Goal: Task Accomplishment & Management: Manage account settings

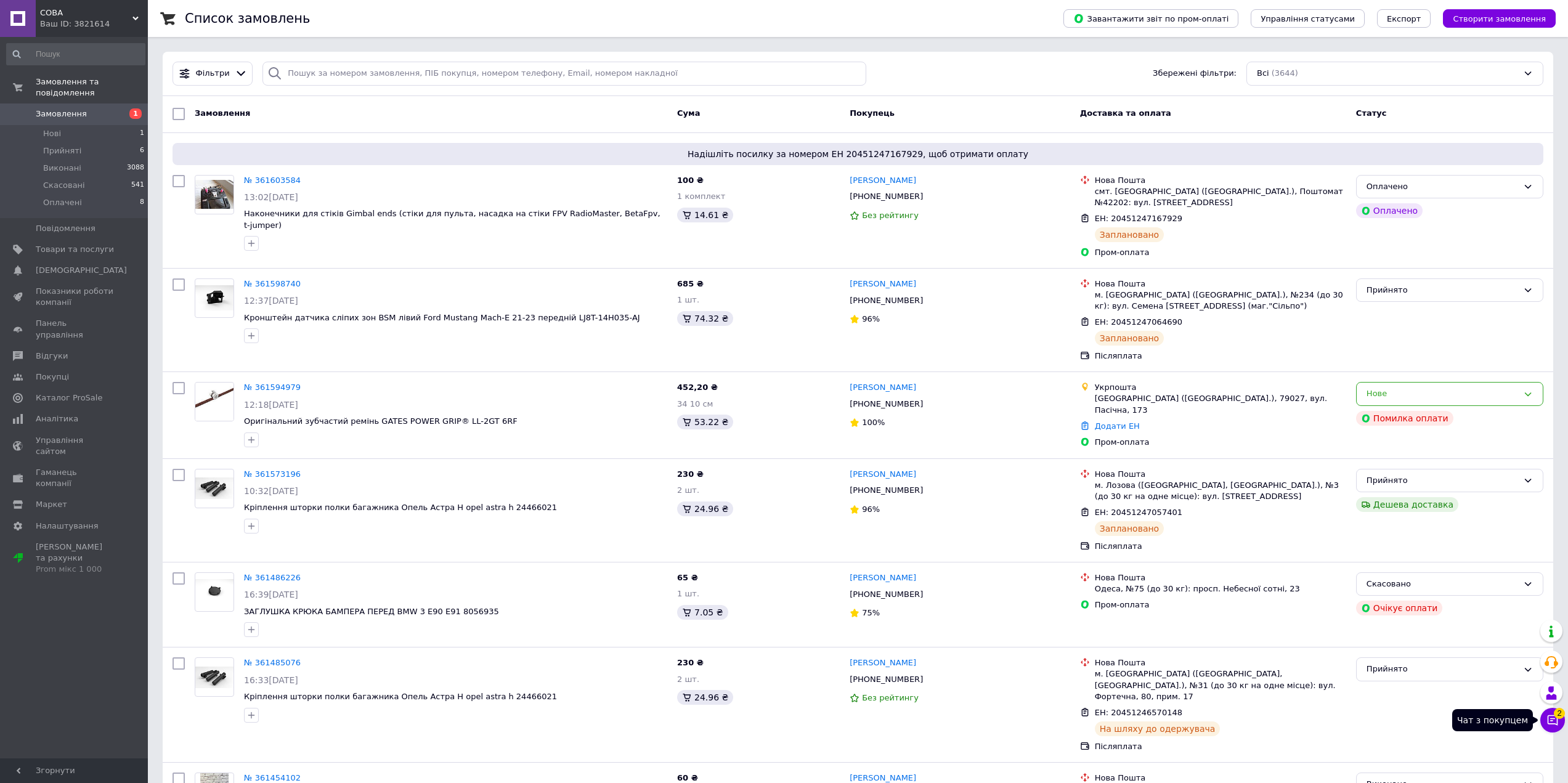
click at [1554, 720] on icon at bounding box center [1552, 720] width 13 height 13
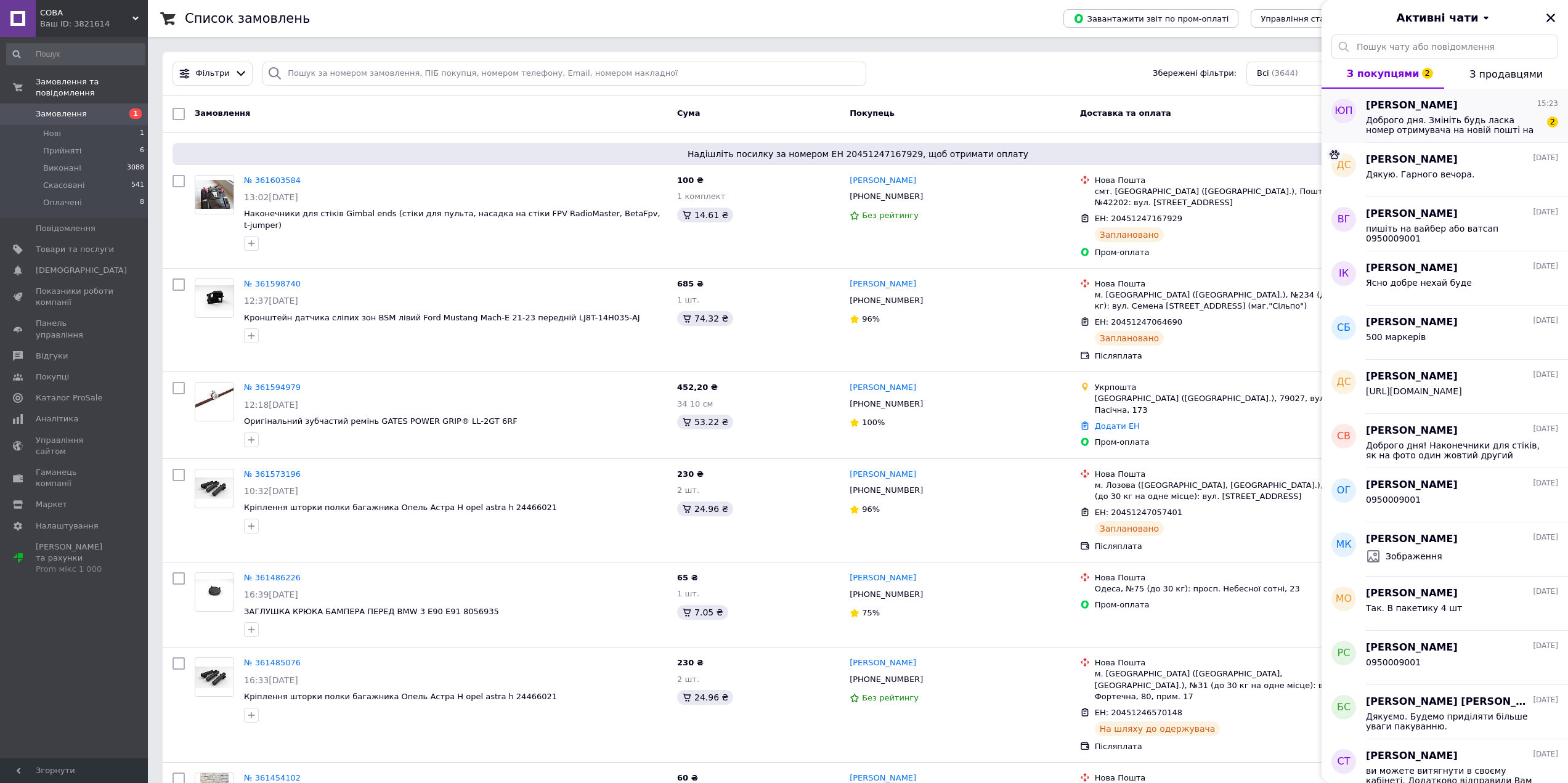
click at [1430, 127] on span "Доброго дня. Змініть будь ласка номер отримувача на новій пошті на [PHONE_NUMBE…" at bounding box center [1453, 124] width 175 height 20
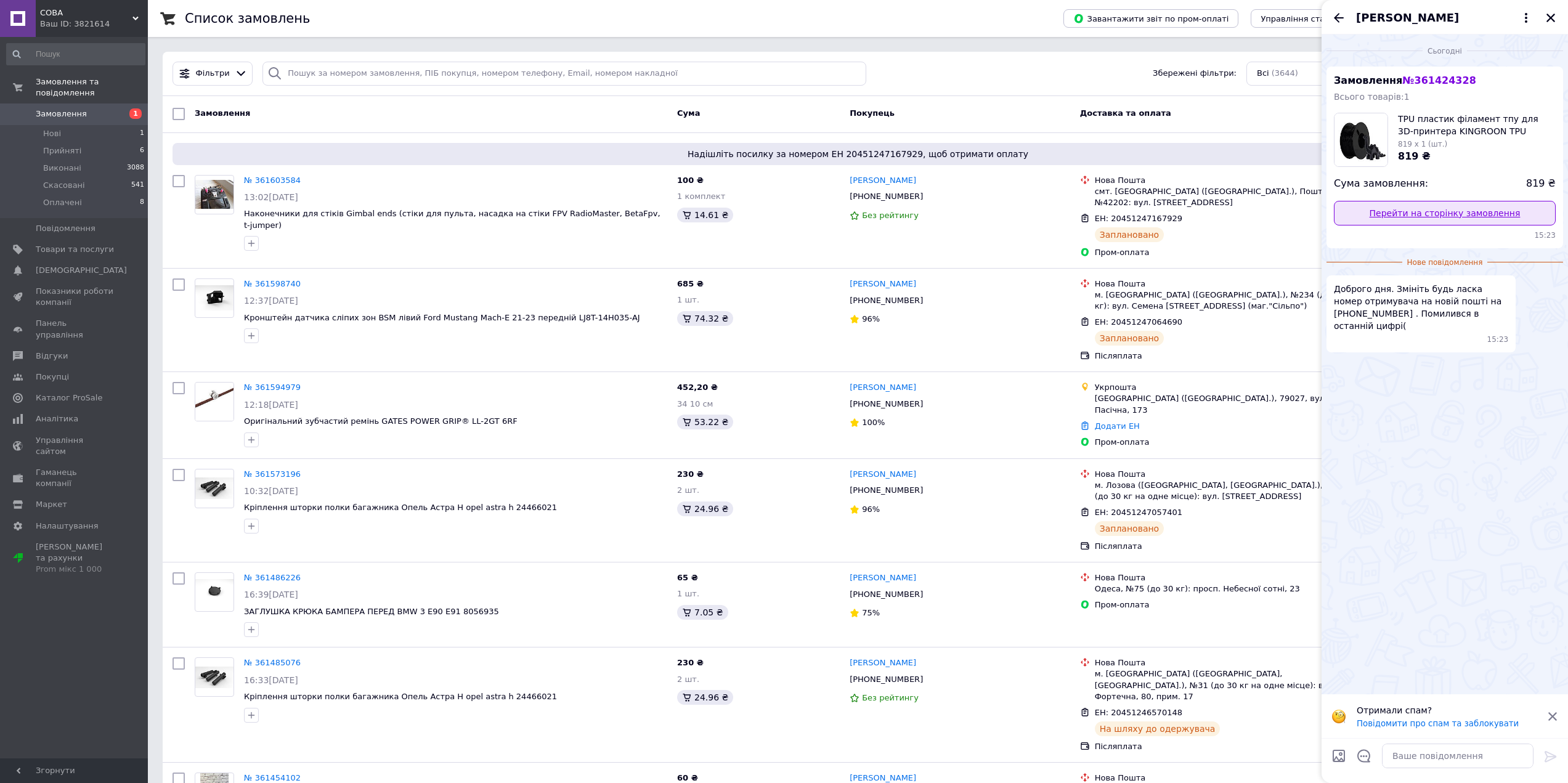
click at [1427, 212] on link "Перейти на сторінку замовлення" at bounding box center [1444, 212] width 222 height 24
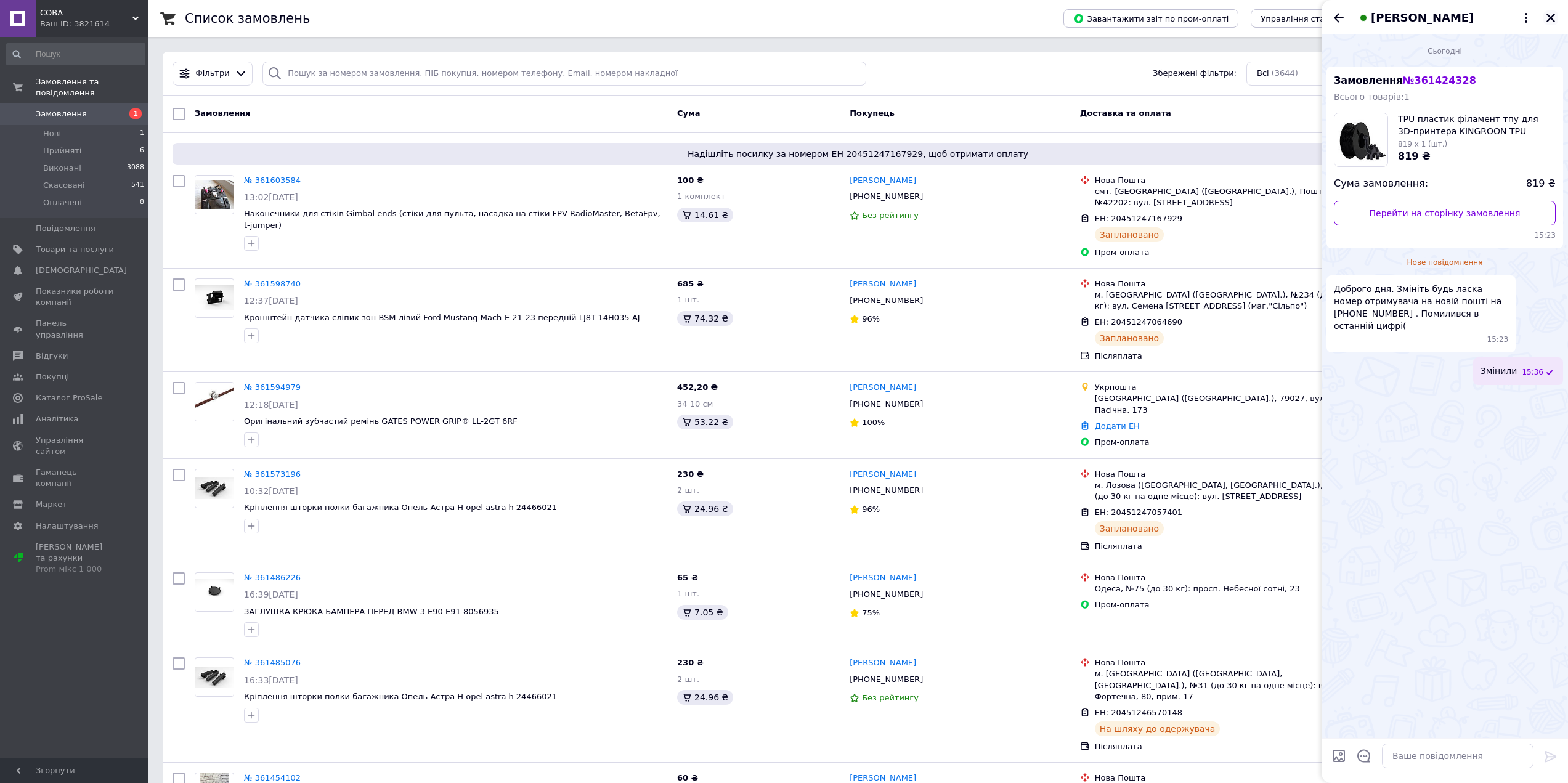
click at [1550, 16] on icon "Закрити" at bounding box center [1551, 18] width 11 height 11
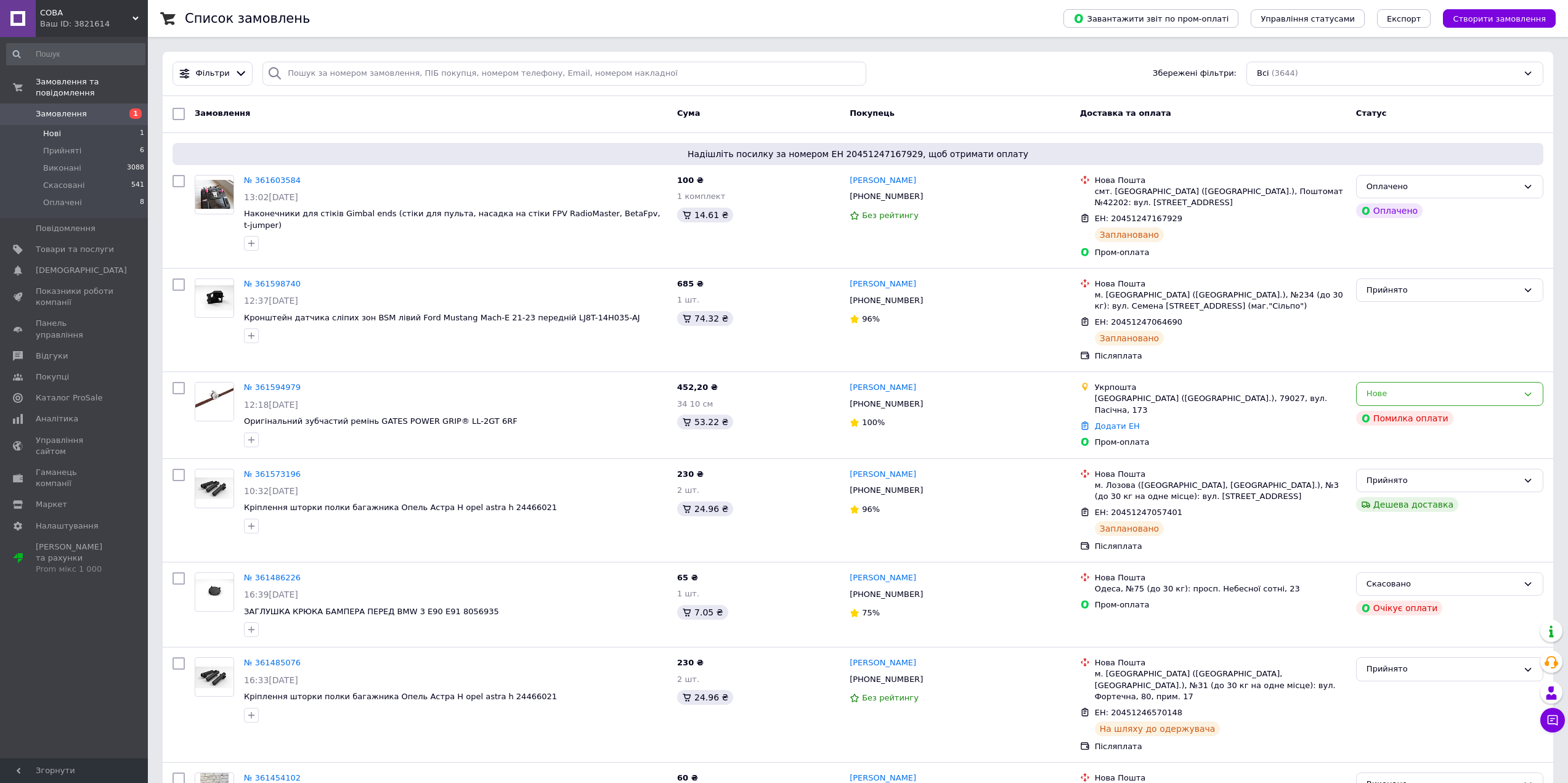
click at [60, 125] on li "Нові 1" at bounding box center [76, 134] width 152 height 17
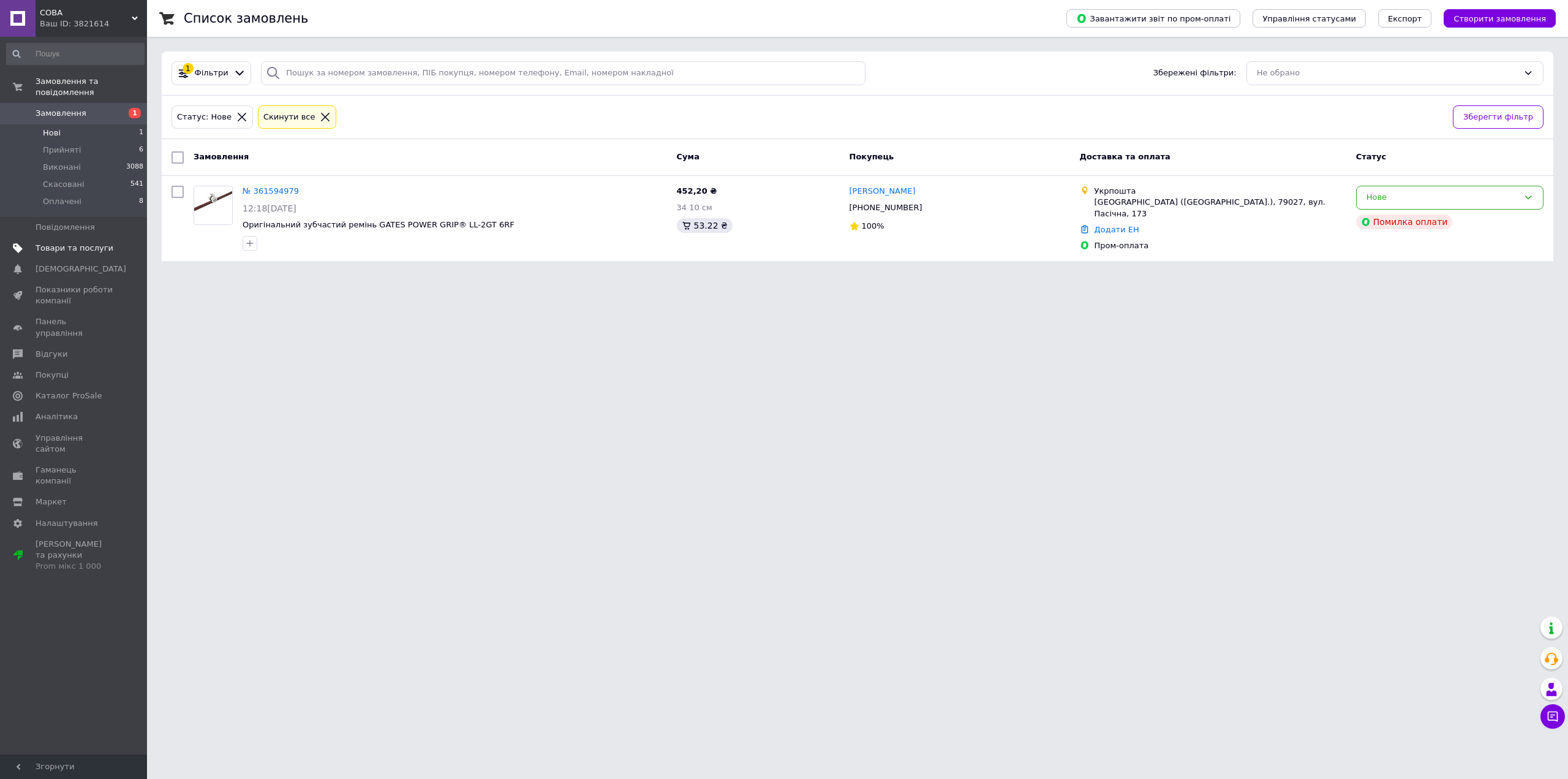
click at [59, 243] on span "Товари та послуги" at bounding box center [74, 248] width 77 height 11
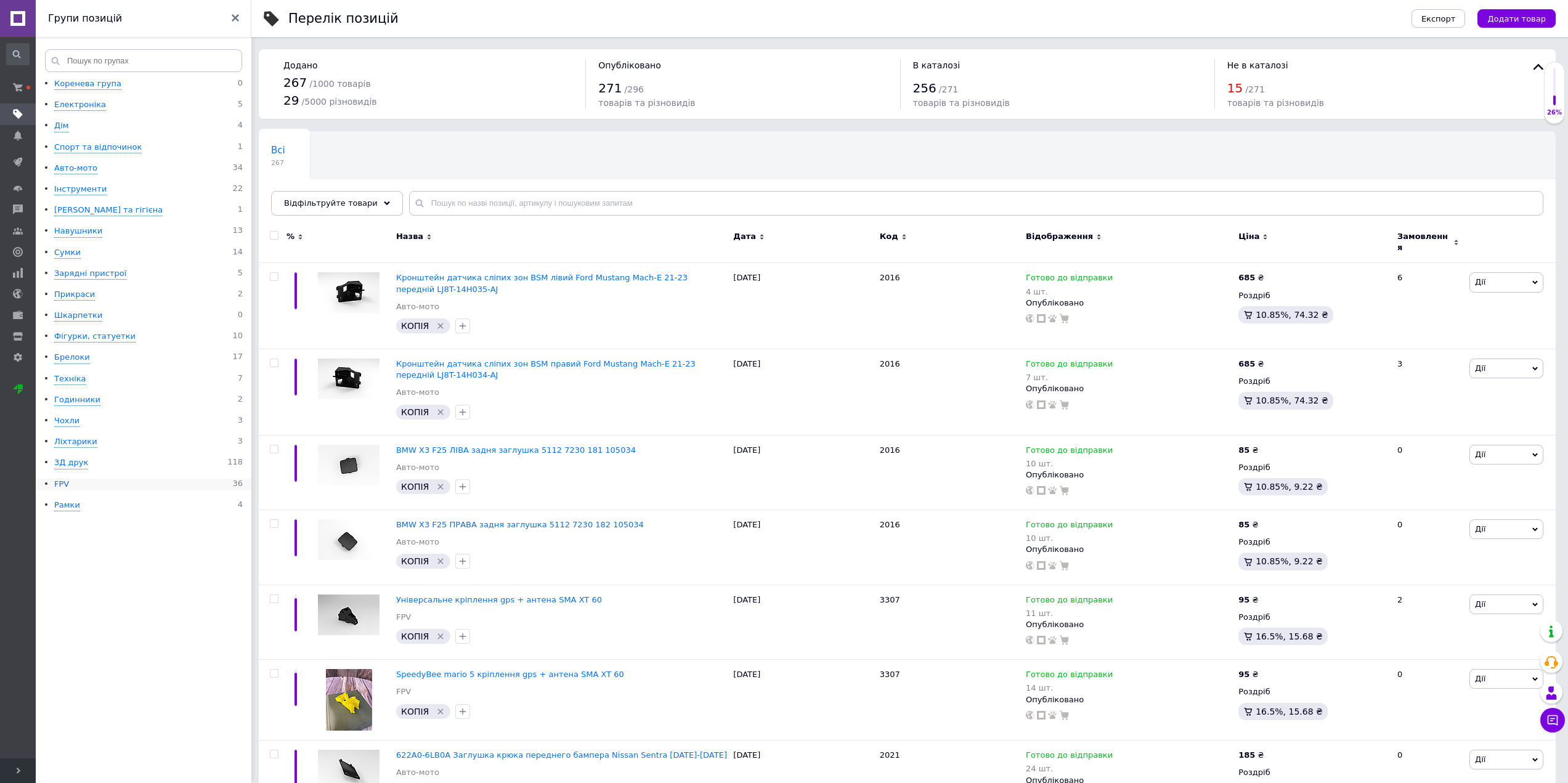
click at [65, 489] on div "FPV" at bounding box center [61, 484] width 15 height 12
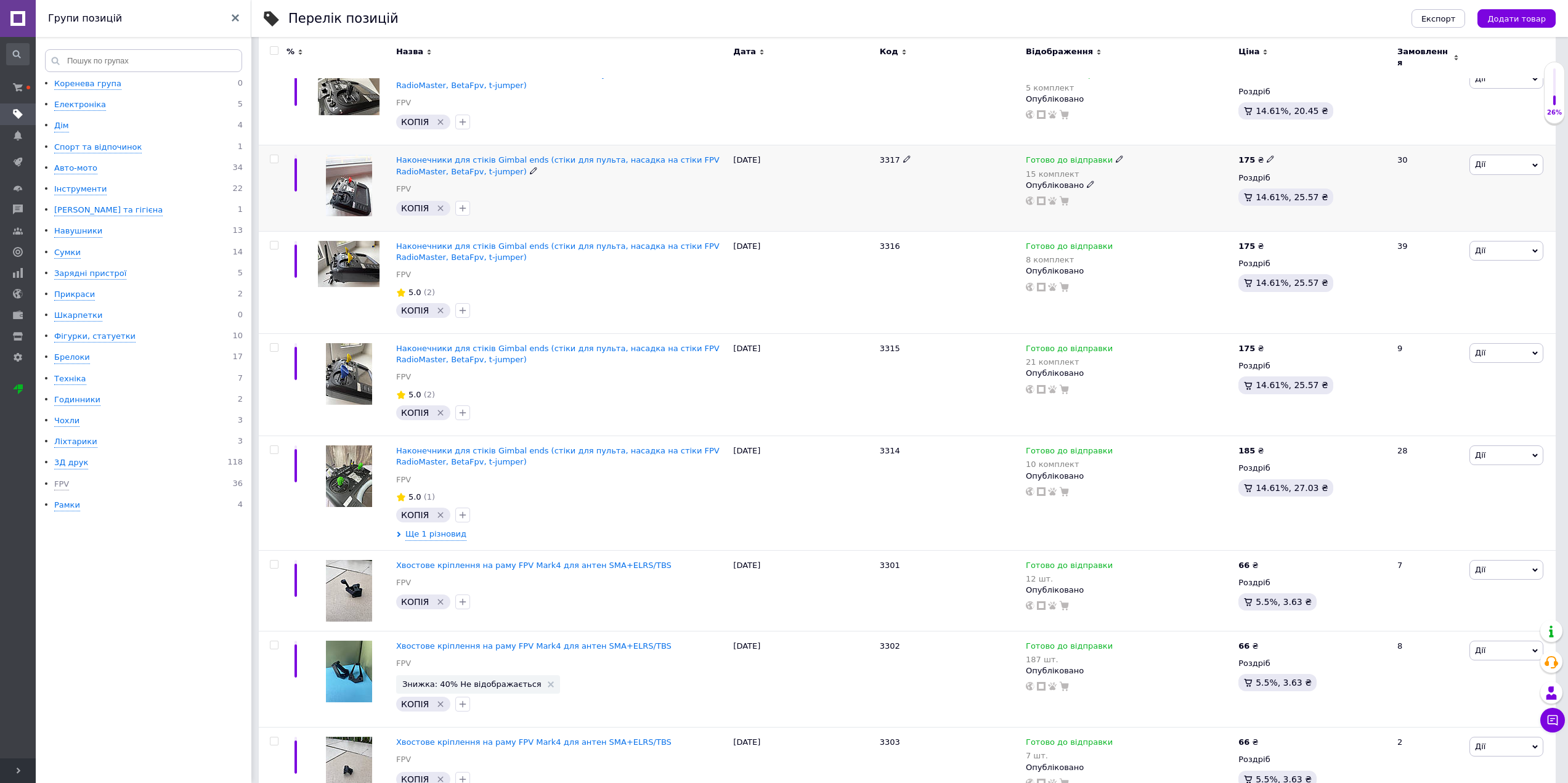
scroll to position [431, 0]
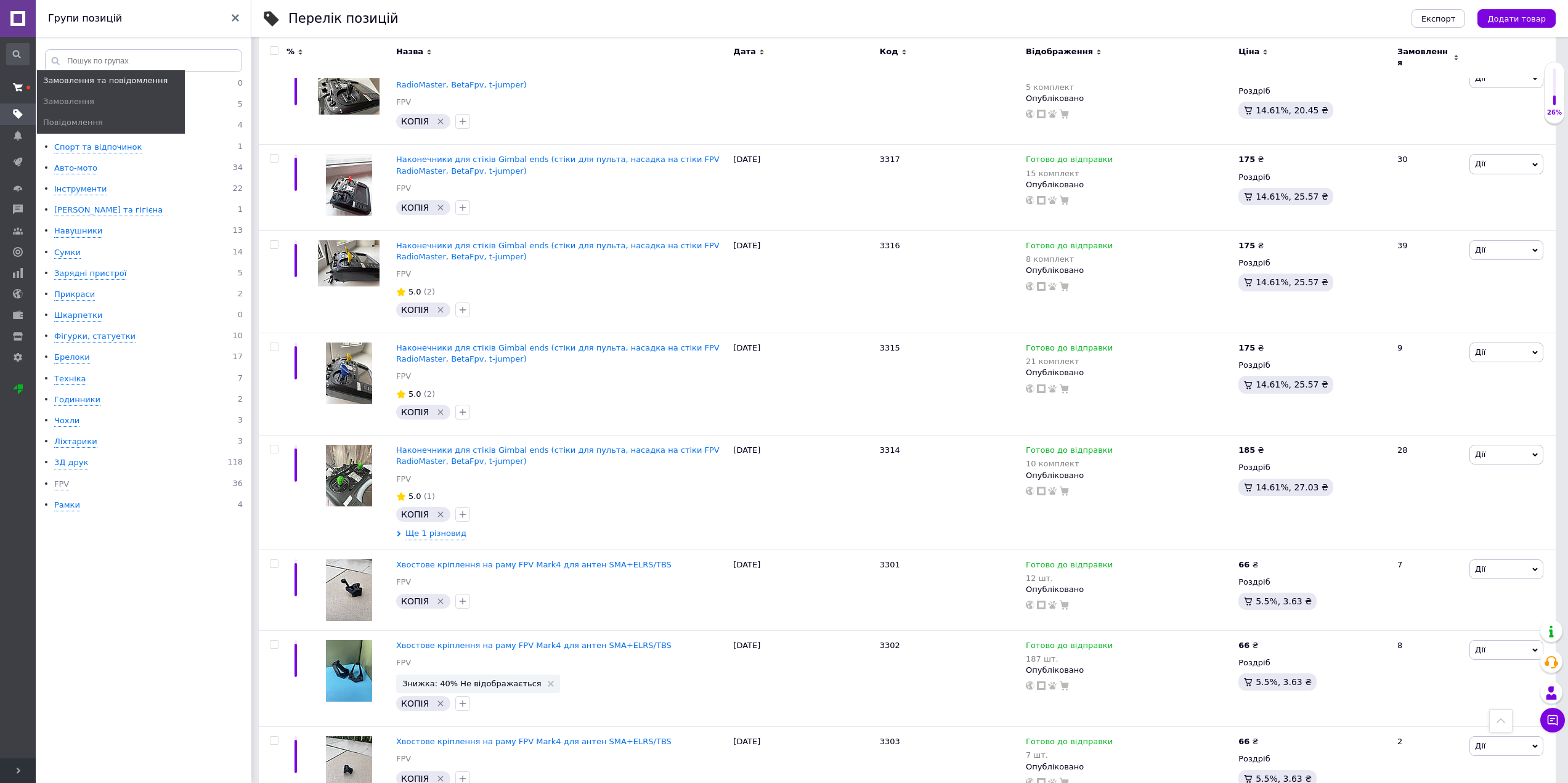
click at [16, 90] on use at bounding box center [17, 87] width 10 height 8
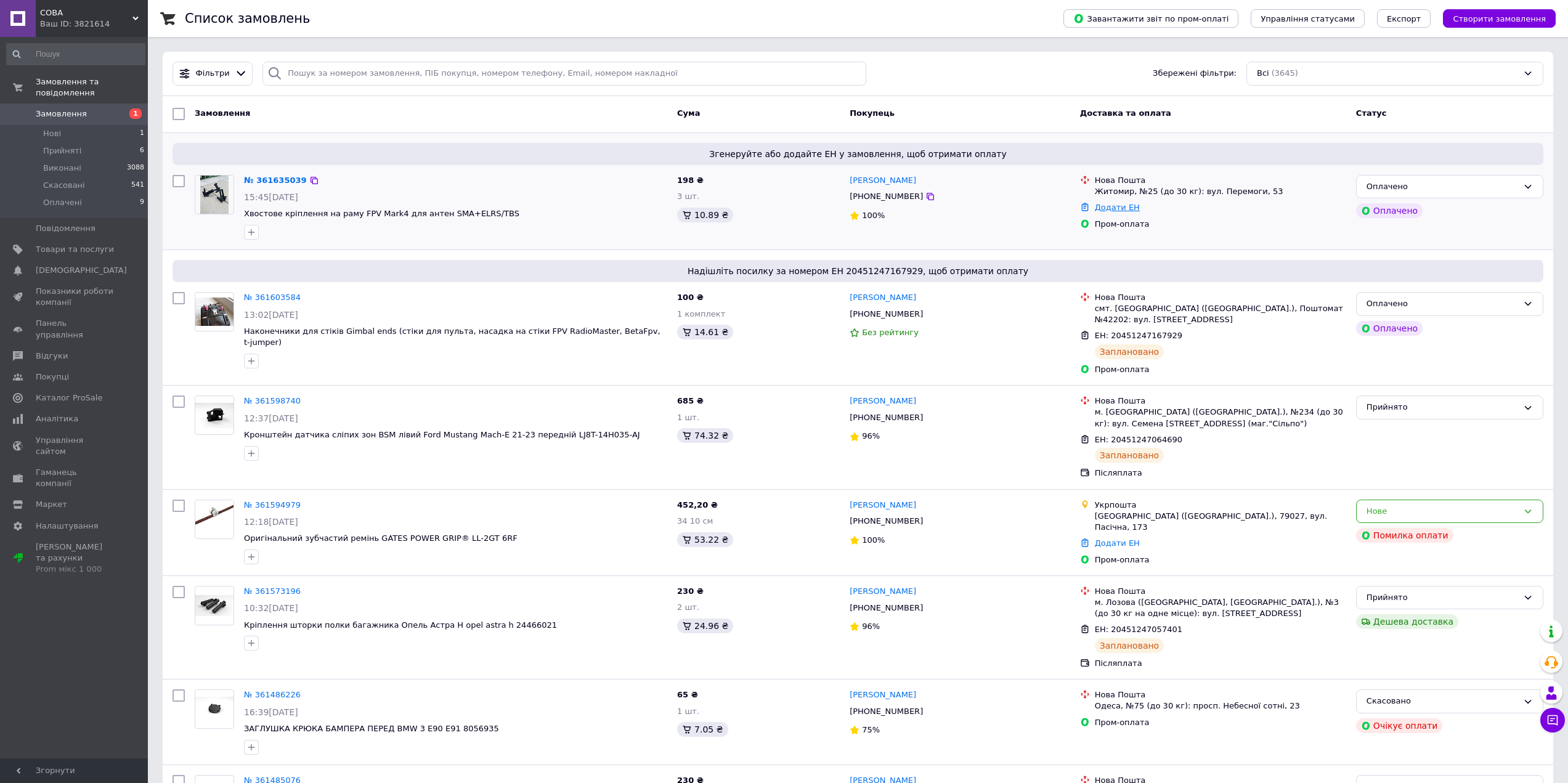
click at [1112, 203] on link "Додати ЕН" at bounding box center [1116, 208] width 45 height 9
drag, startPoint x: 1064, startPoint y: 253, endPoint x: 1064, endPoint y: 275, distance: 22.0
click at [1064, 254] on input "Добавить ЕН" at bounding box center [1041, 257] width 165 height 24
paste input "20451247308780"
type input "20451247308780"
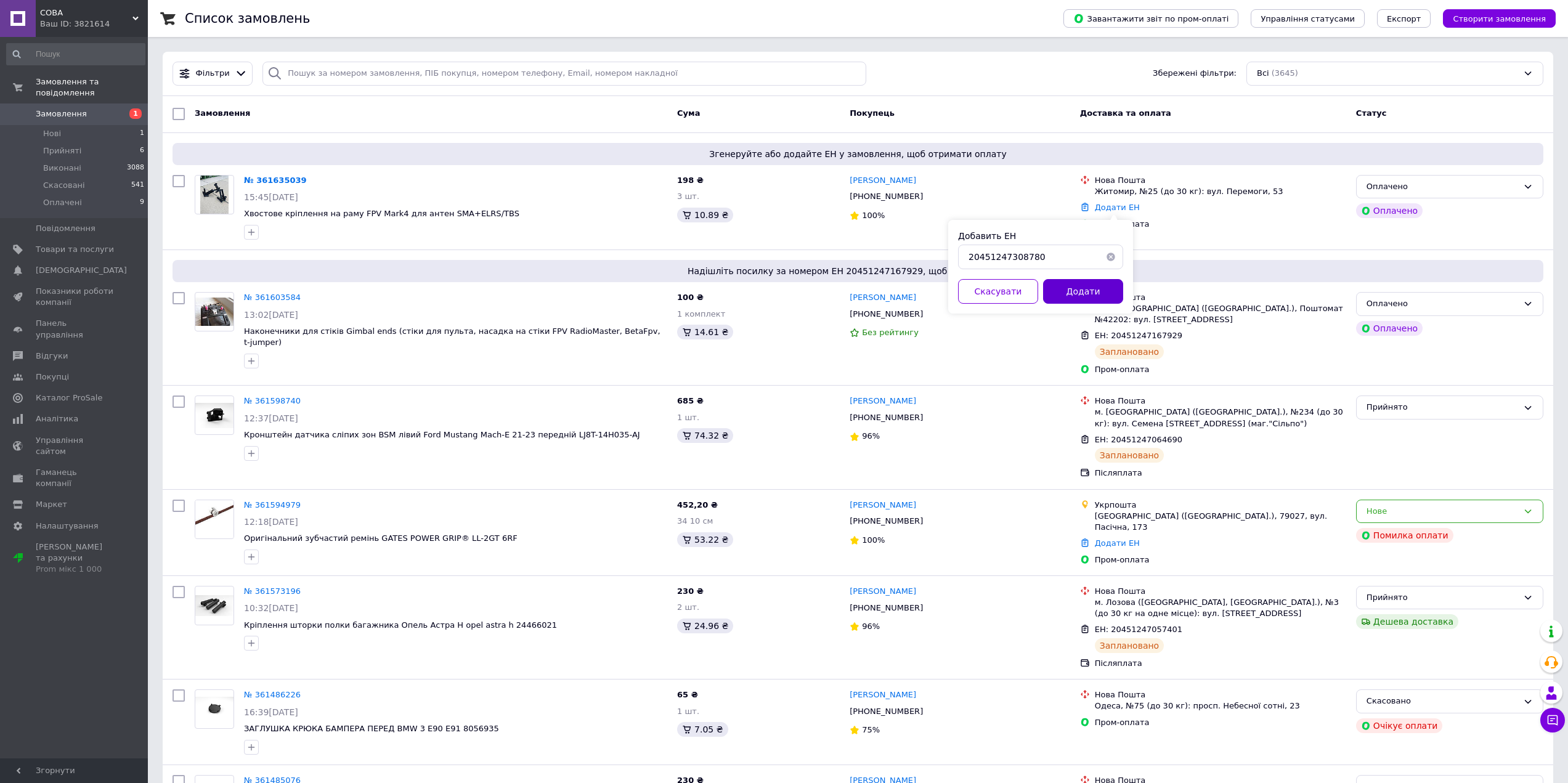
click at [1064, 290] on button "Додати" at bounding box center [1083, 291] width 80 height 24
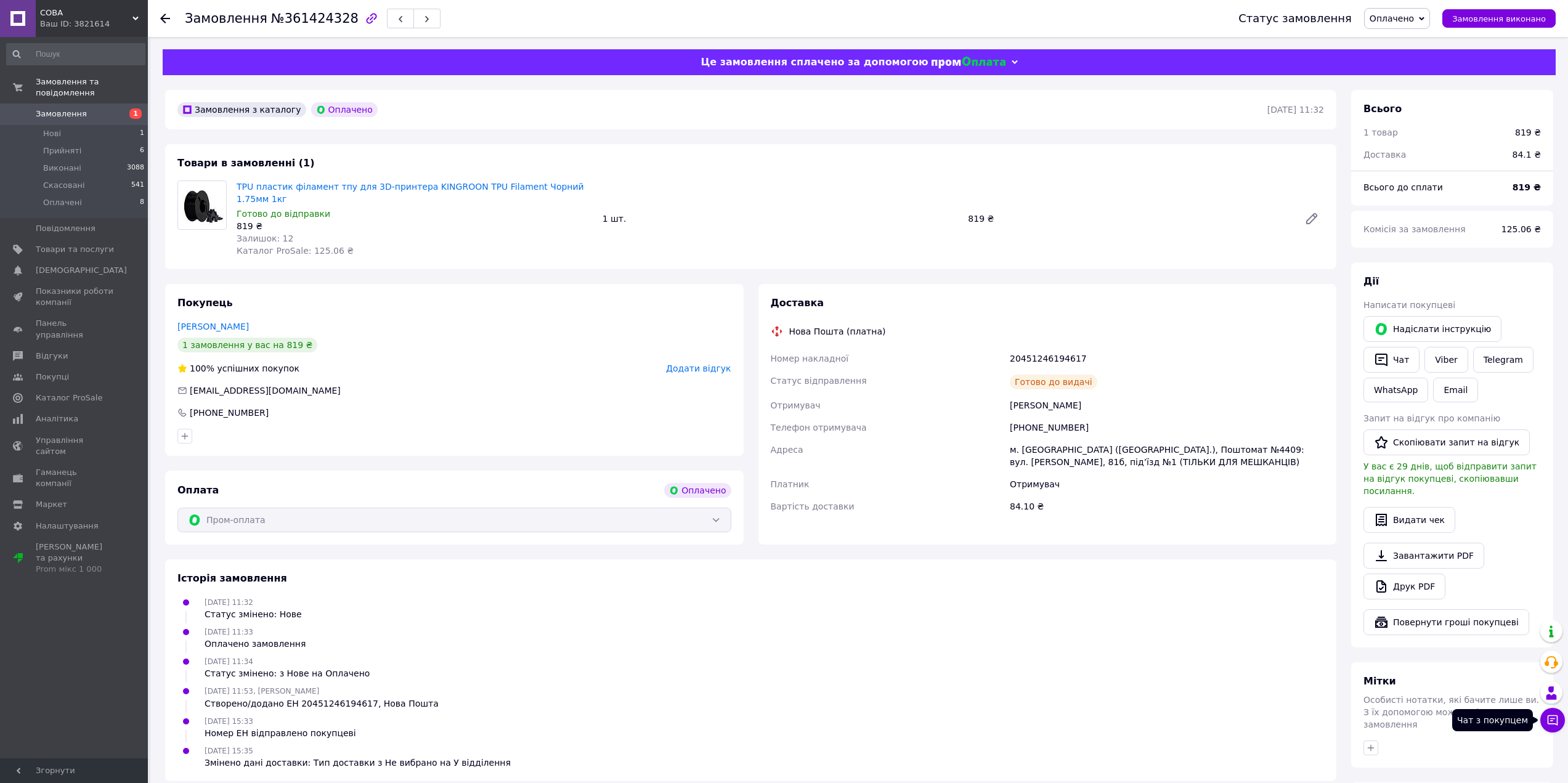
click at [1555, 720] on icon at bounding box center [1552, 720] width 13 height 13
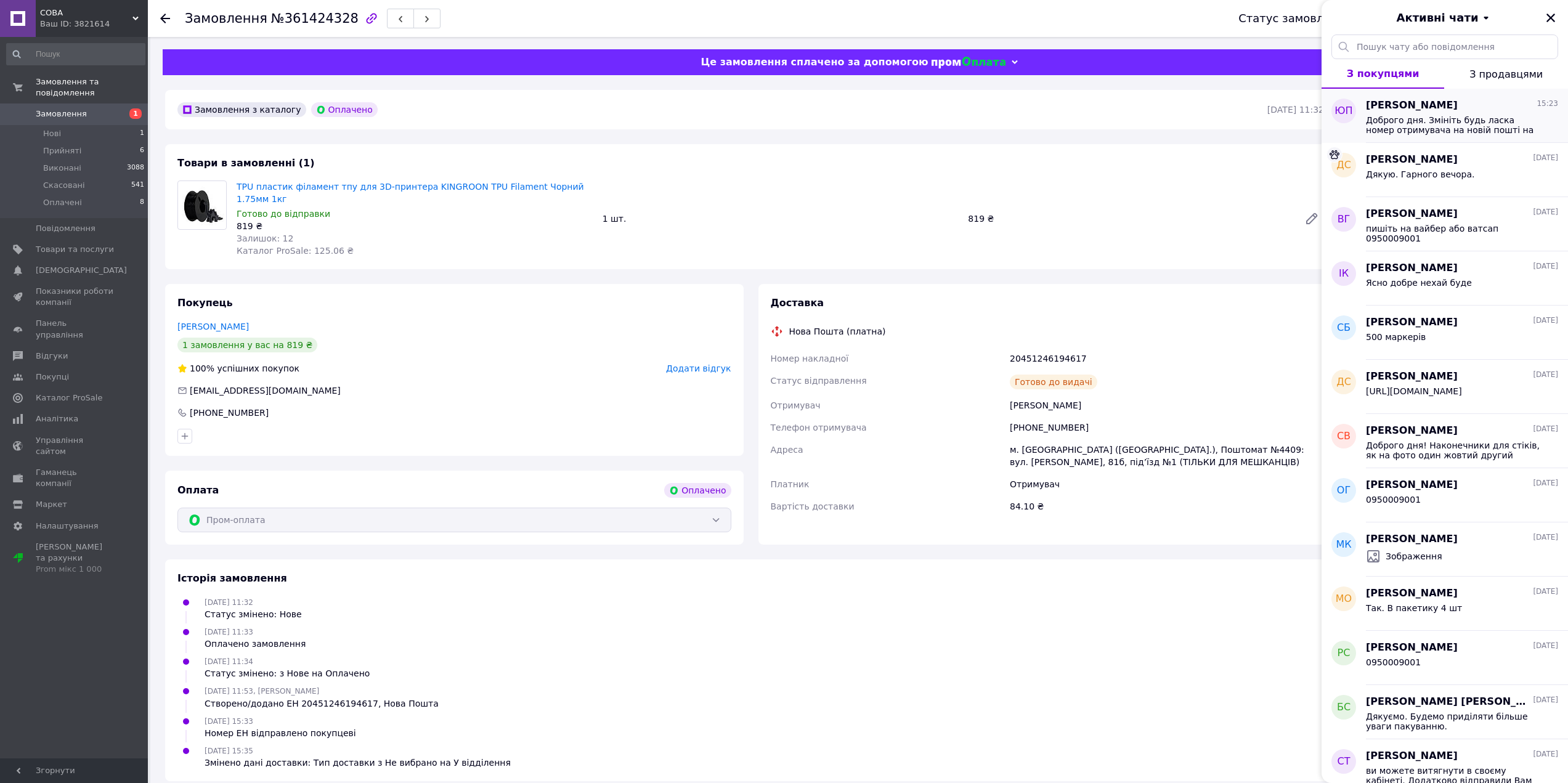
click at [1455, 117] on span "Доброго дня. Змініть будь ласка номер отримувача на новій пошті на [PHONE_NUMBE…" at bounding box center [1453, 124] width 175 height 20
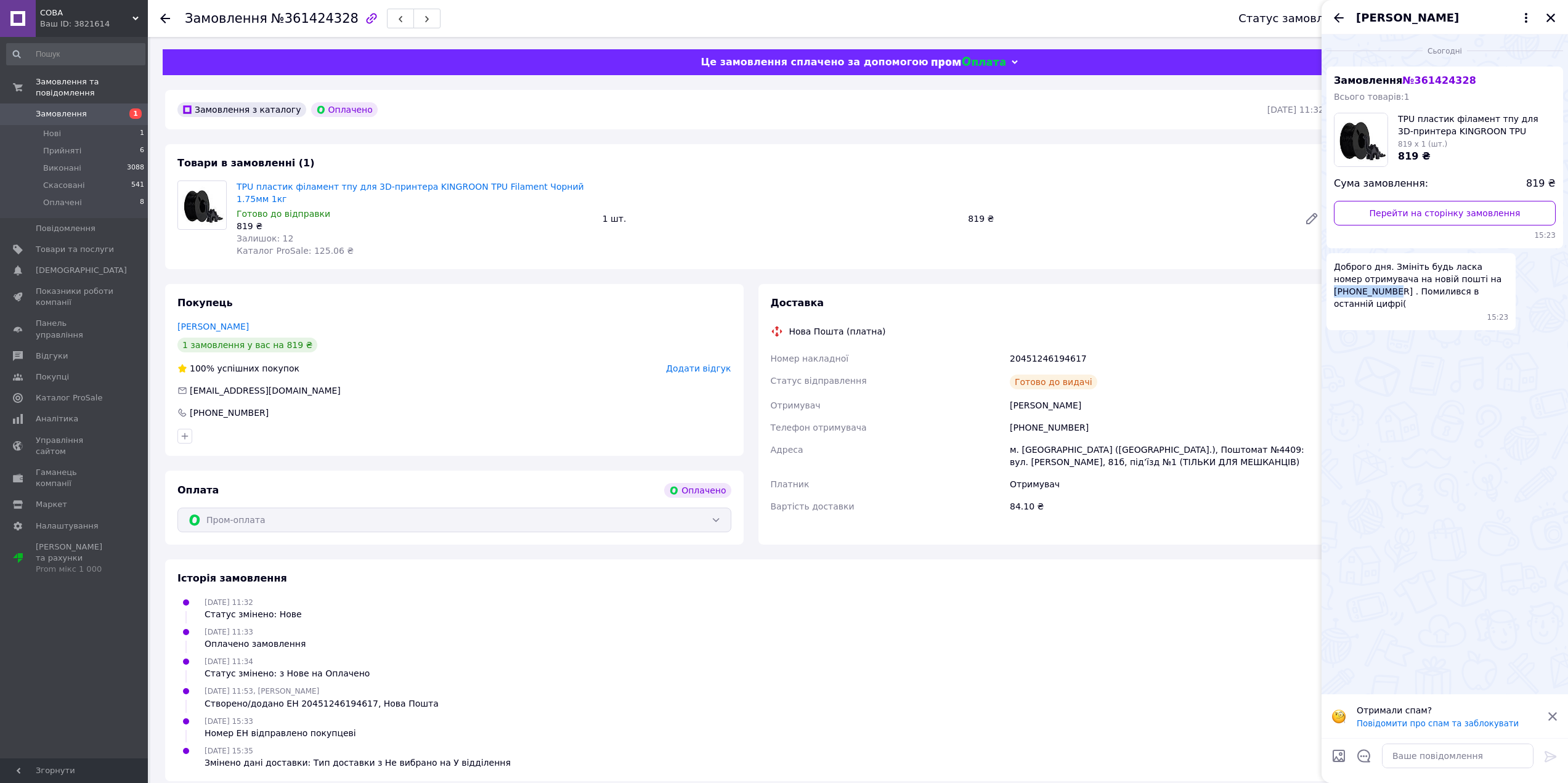
drag, startPoint x: 1335, startPoint y: 290, endPoint x: 1380, endPoint y: 288, distance: 45.0
click at [1393, 290] on span "Доброго дня. Змініть будь ласка номер отримувача на новій пошті на [PHONE_NUMBE…" at bounding box center [1421, 285] width 175 height 50
click at [1064, 348] on div "20451246194617" at bounding box center [1167, 359] width 319 height 22
drag, startPoint x: 1085, startPoint y: 343, endPoint x: 1009, endPoint y: 342, distance: 76.0
click at [1009, 348] on div "20451246194617" at bounding box center [1167, 359] width 319 height 22
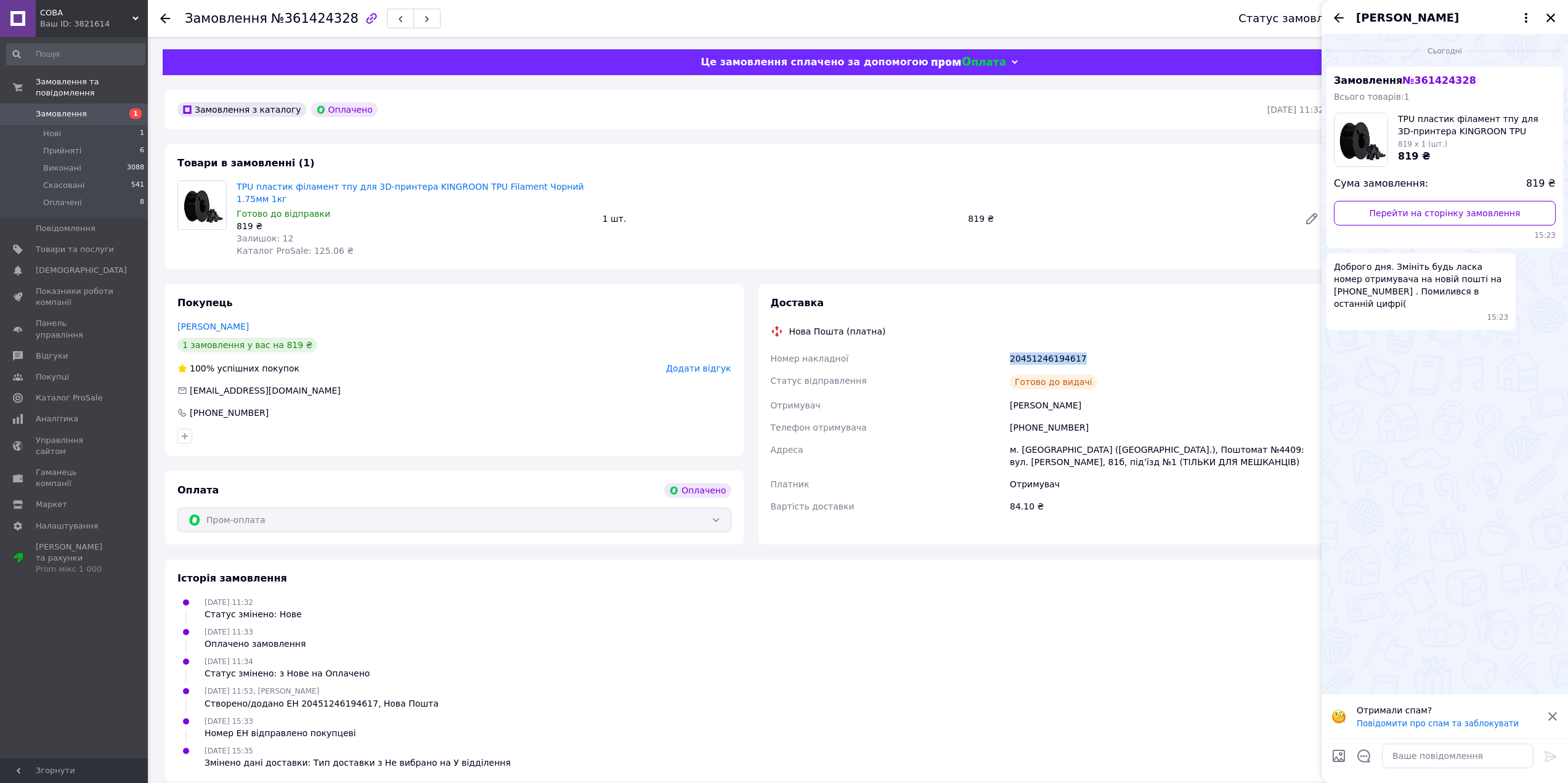
copy div "20451246194617"
click at [1551, 13] on icon "Закрити" at bounding box center [1551, 18] width 11 height 11
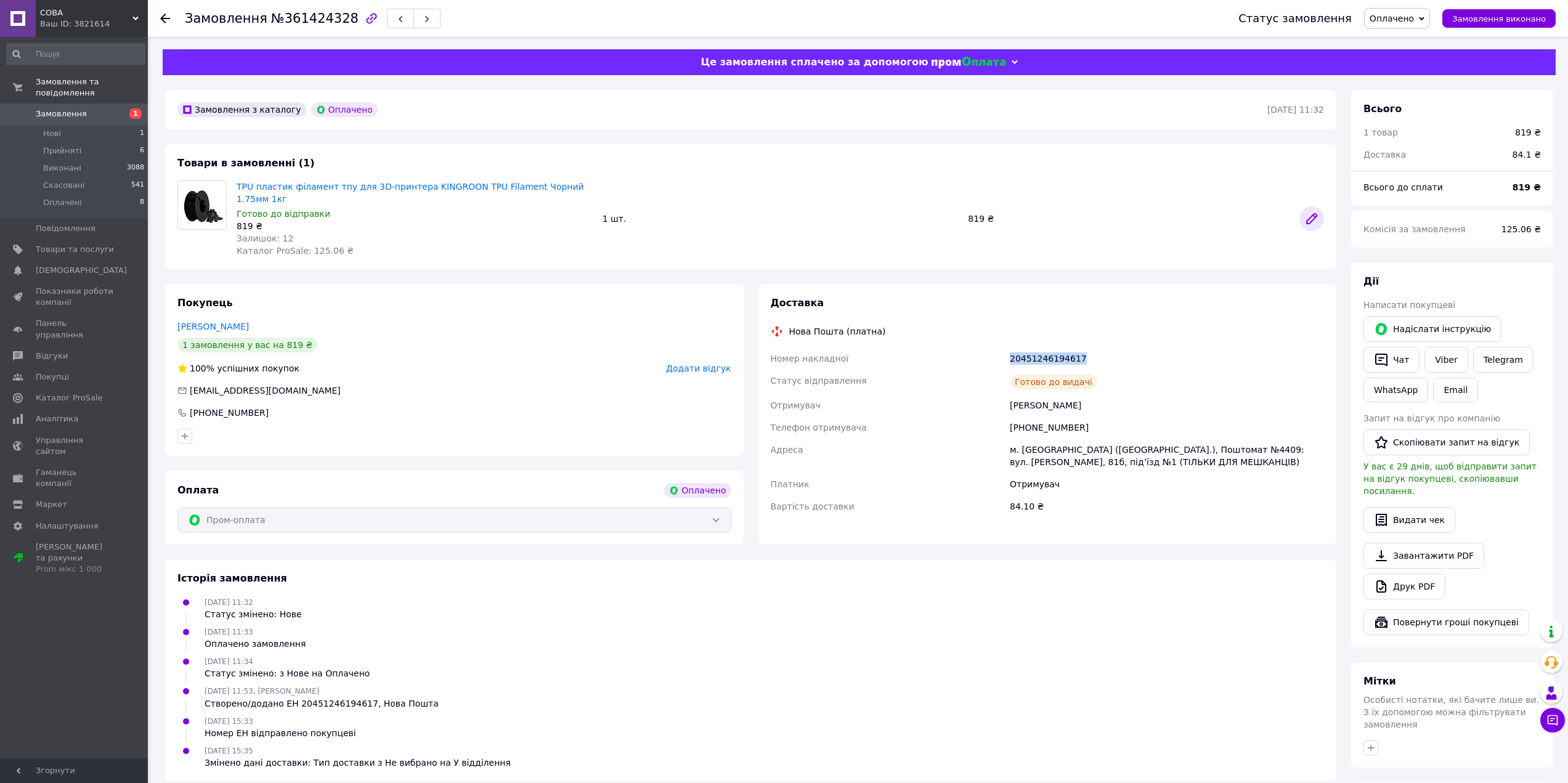
click at [1314, 214] on icon at bounding box center [1312, 219] width 10 height 10
click at [1197, 308] on div "Доставка Нова Пошта (платна) Номер накладної 20451246194617 Статус відправлення…" at bounding box center [1048, 412] width 554 height 231
click at [68, 125] on li "Нові 1" at bounding box center [76, 134] width 152 height 17
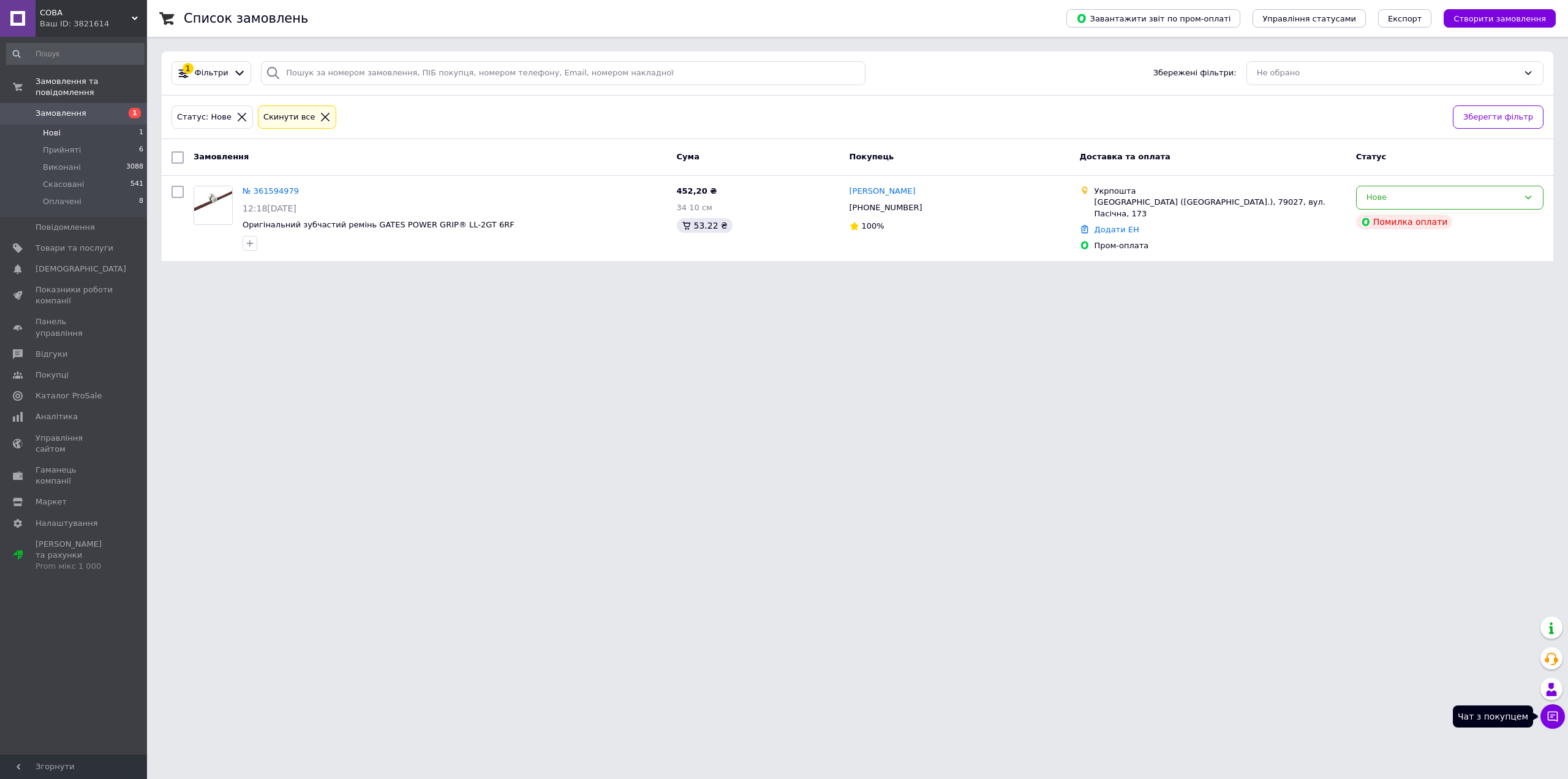
click at [1548, 714] on icon at bounding box center [1553, 716] width 10 height 10
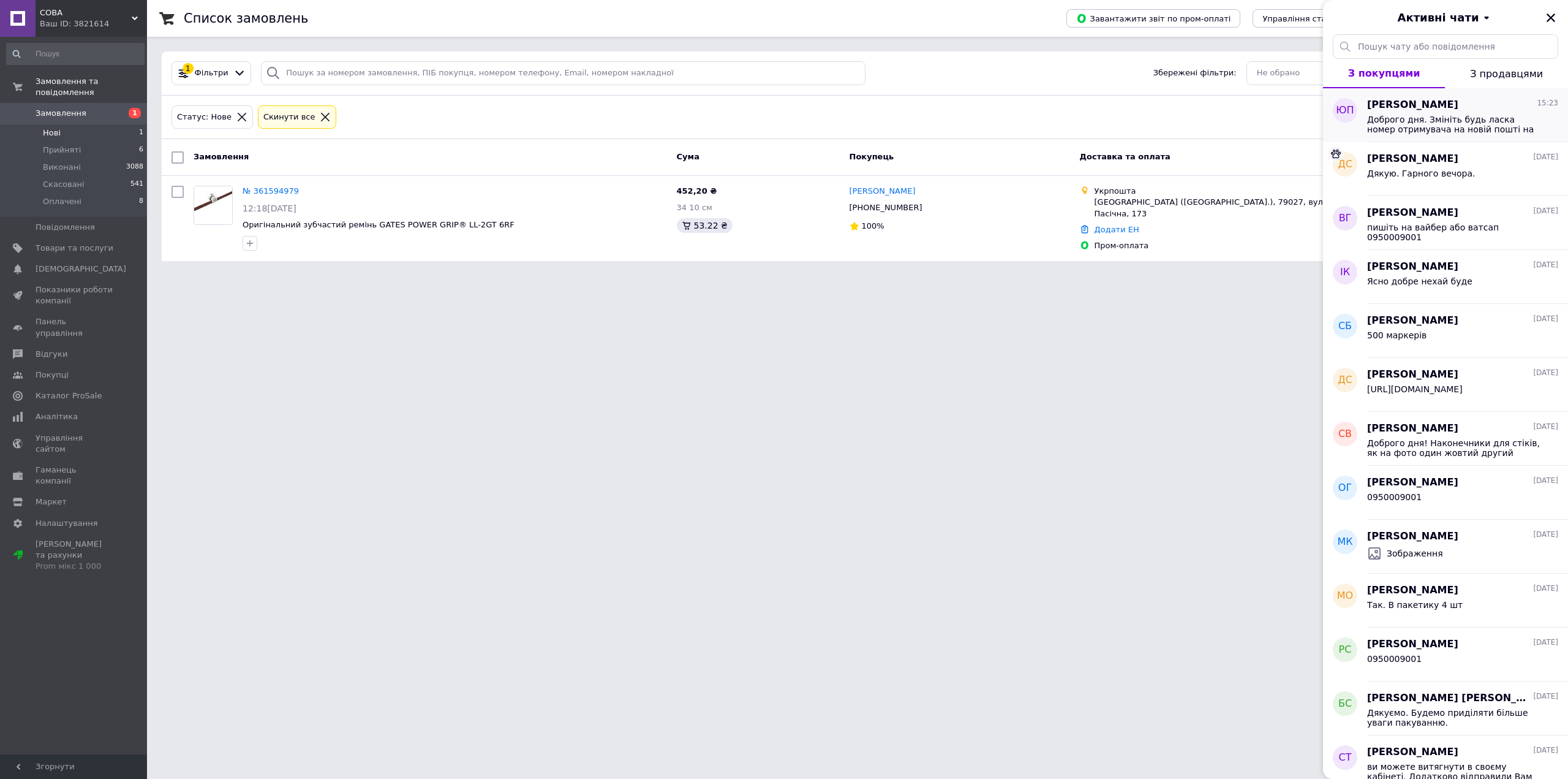
click at [1410, 115] on span "Доброго дня. Змініть будь ласка номер отримувача на новій пошті на [PHONE_NUMBE…" at bounding box center [1455, 124] width 174 height 20
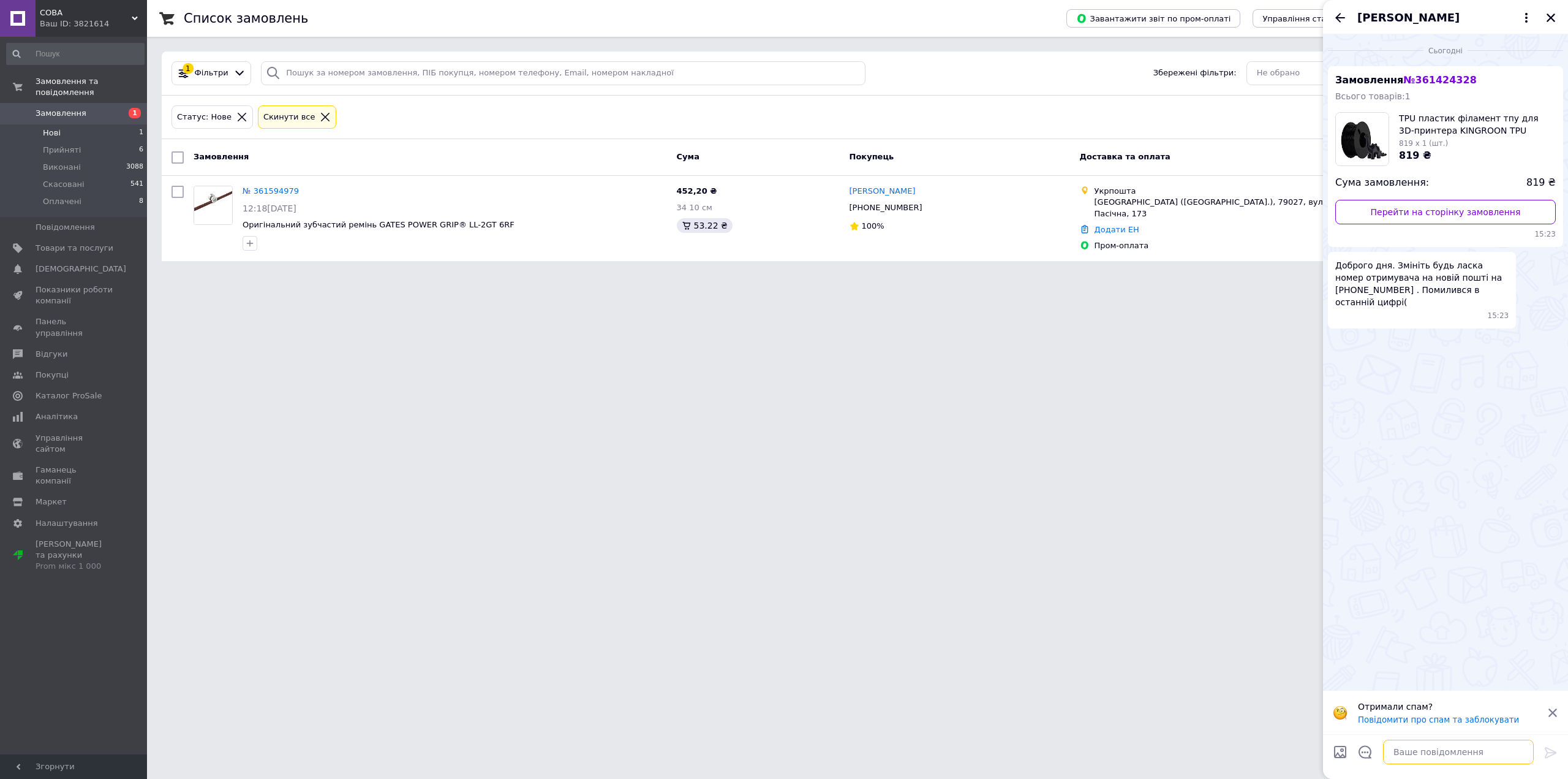
click at [1429, 756] on textarea at bounding box center [1458, 752] width 151 height 24
type textarea "P"
type textarea "Змінили"
click at [58, 243] on span "Товари та послуги" at bounding box center [74, 248] width 77 height 11
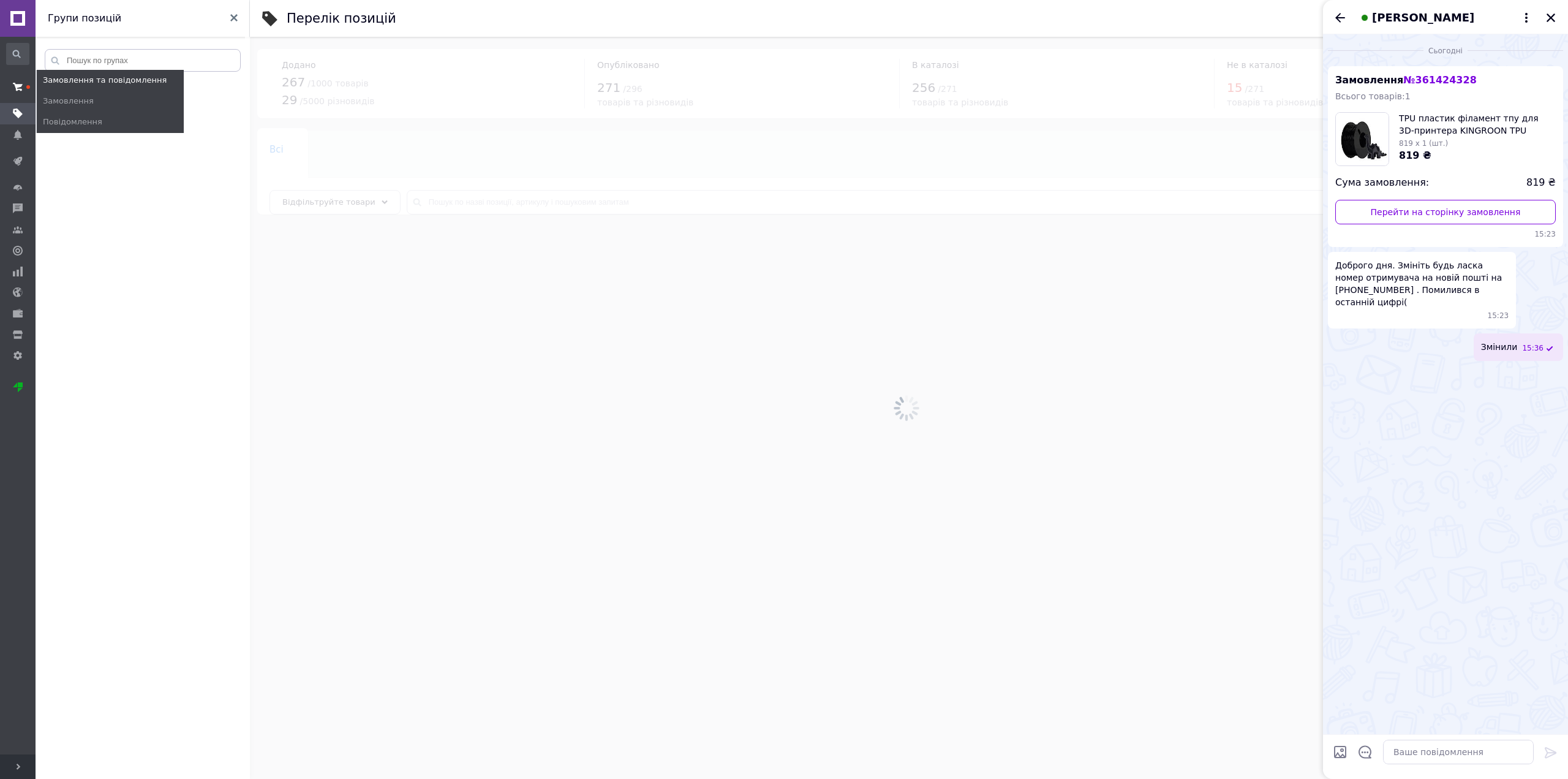
click at [18, 89] on use at bounding box center [17, 87] width 10 height 8
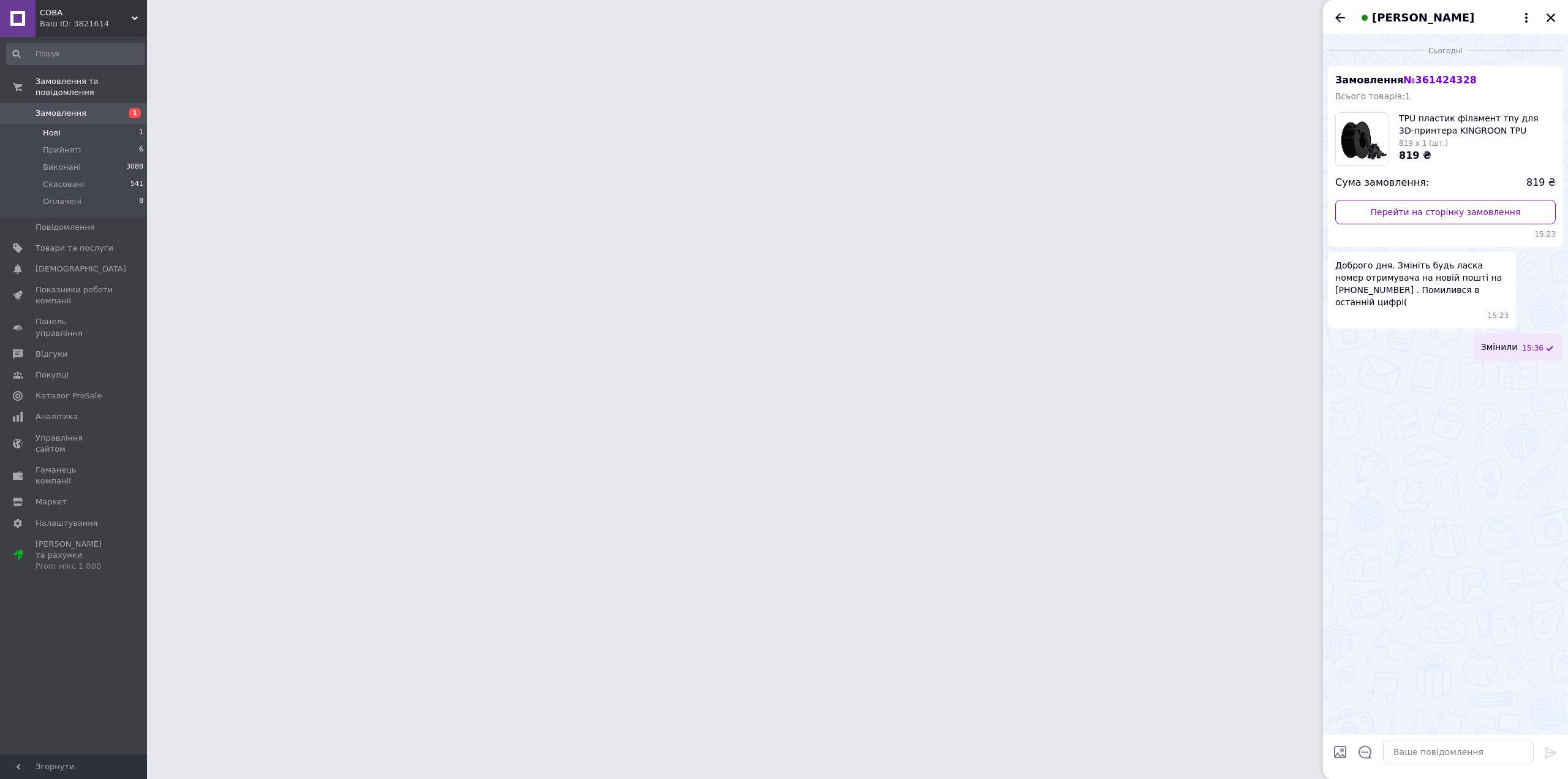
click at [80, 124] on li "Нові 1" at bounding box center [75, 133] width 151 height 17
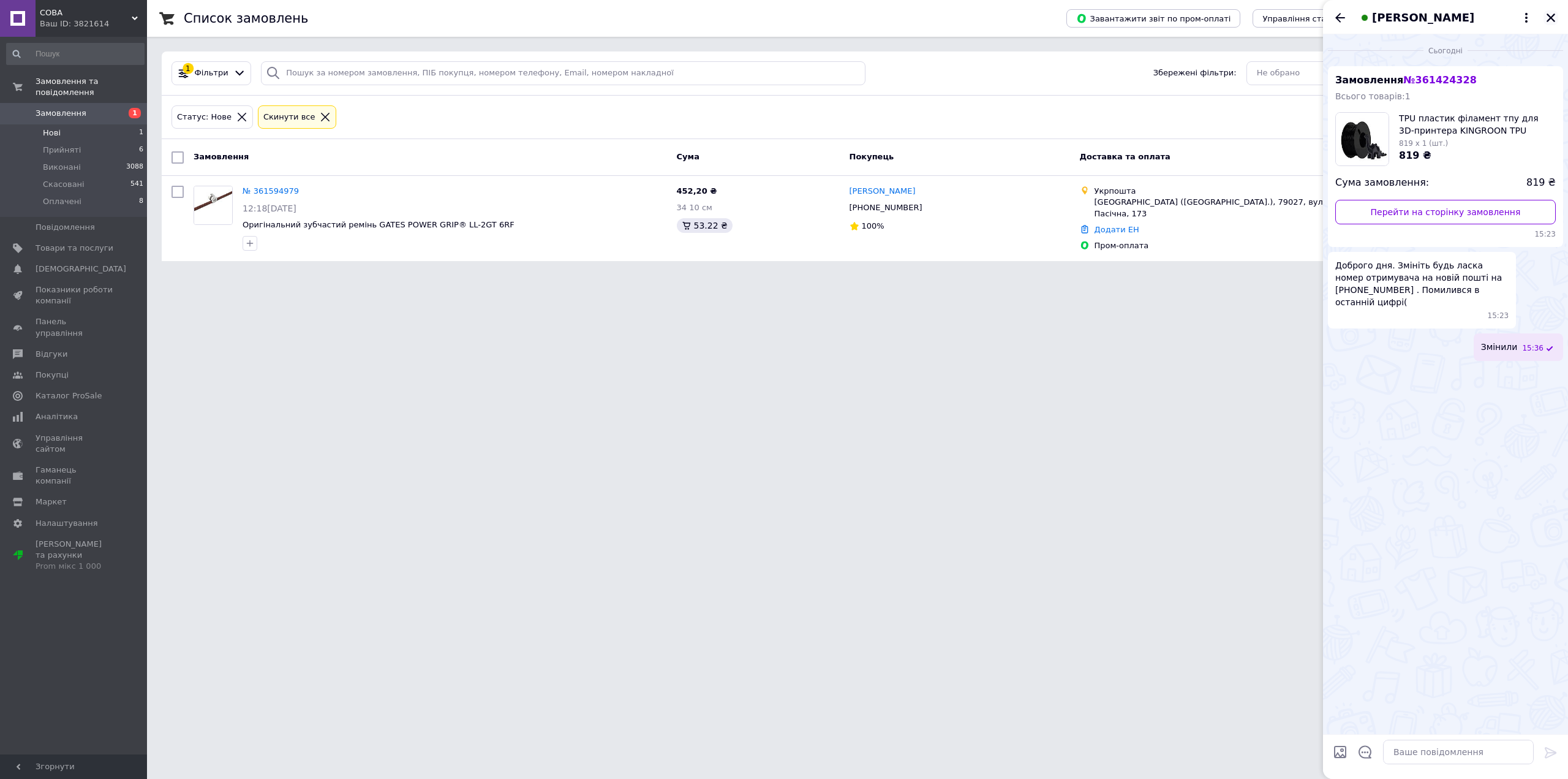
click at [1554, 17] on icon "Закрити" at bounding box center [1551, 18] width 11 height 11
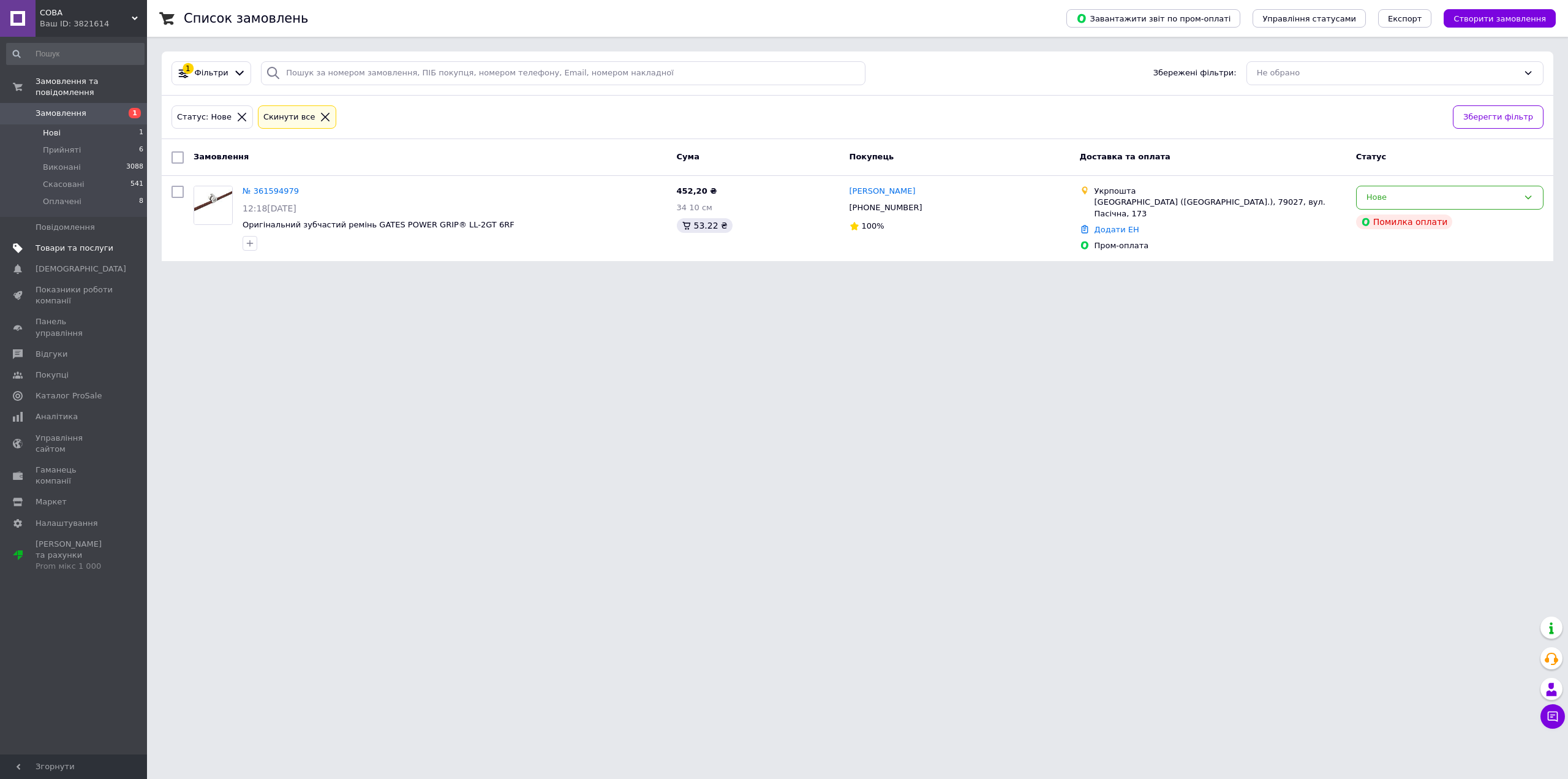
click at [55, 243] on span "Товари та послуги" at bounding box center [74, 248] width 77 height 11
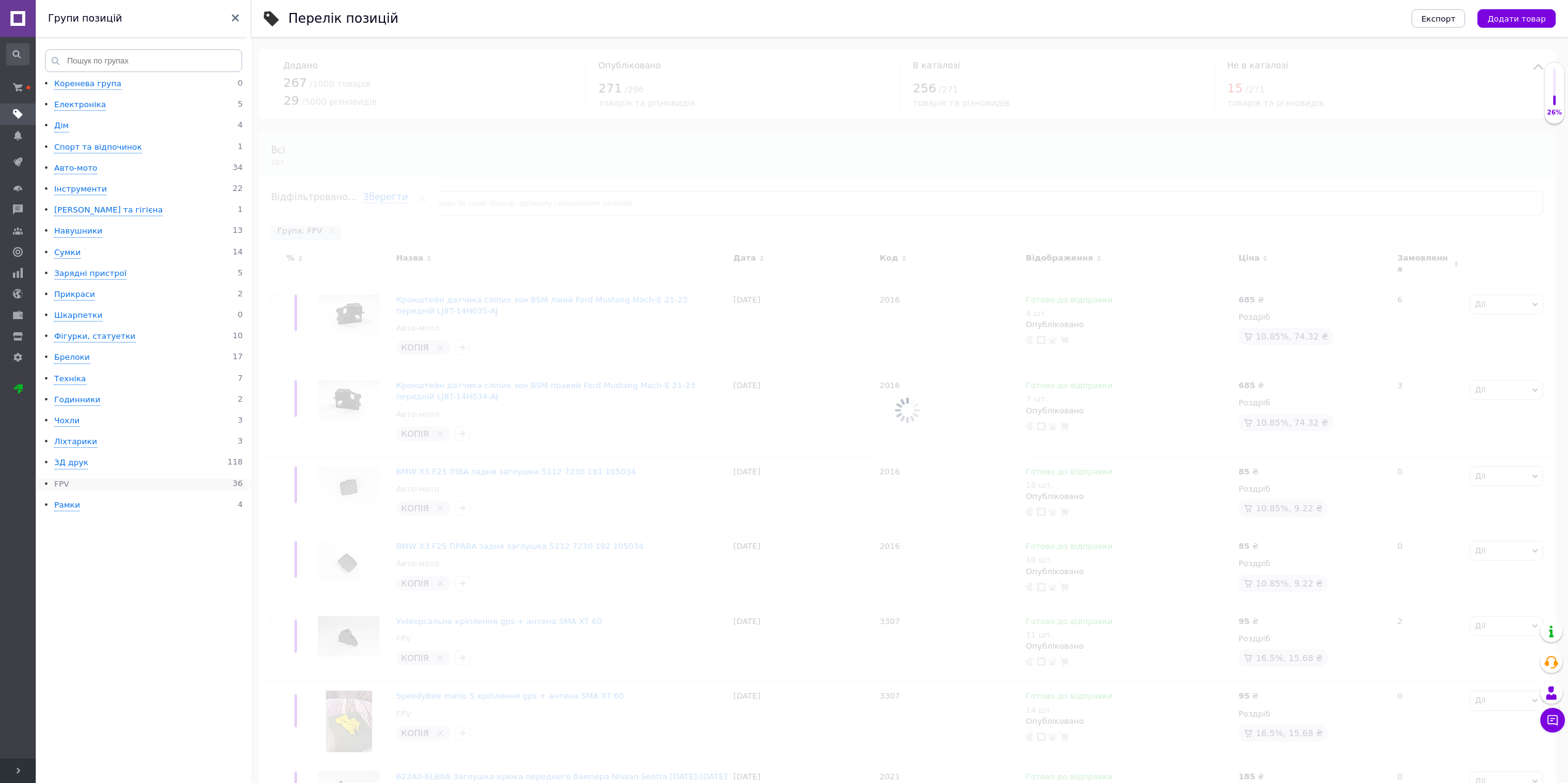
click at [64, 482] on div "FPV" at bounding box center [61, 484] width 15 height 12
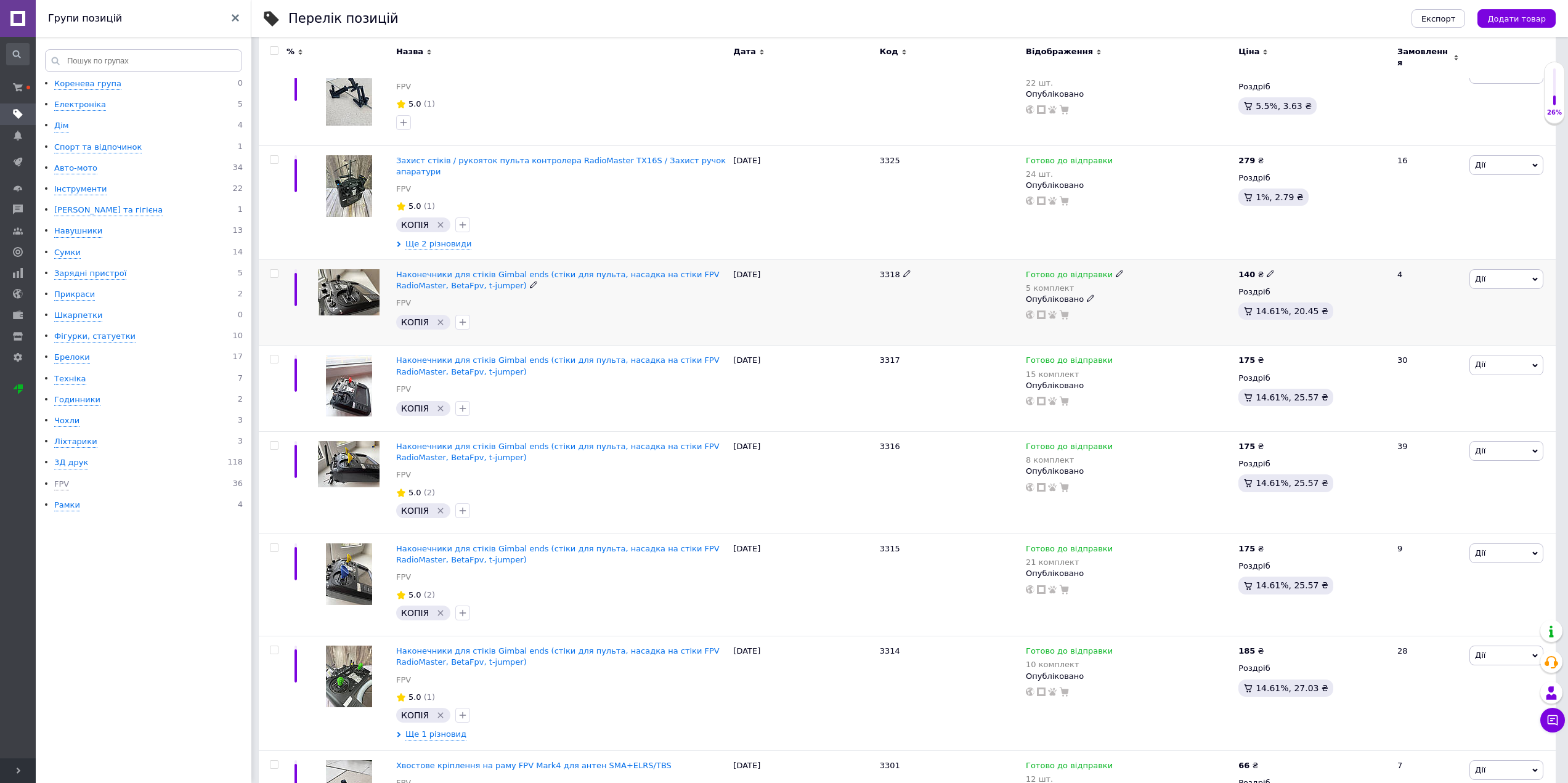
scroll to position [370, 0]
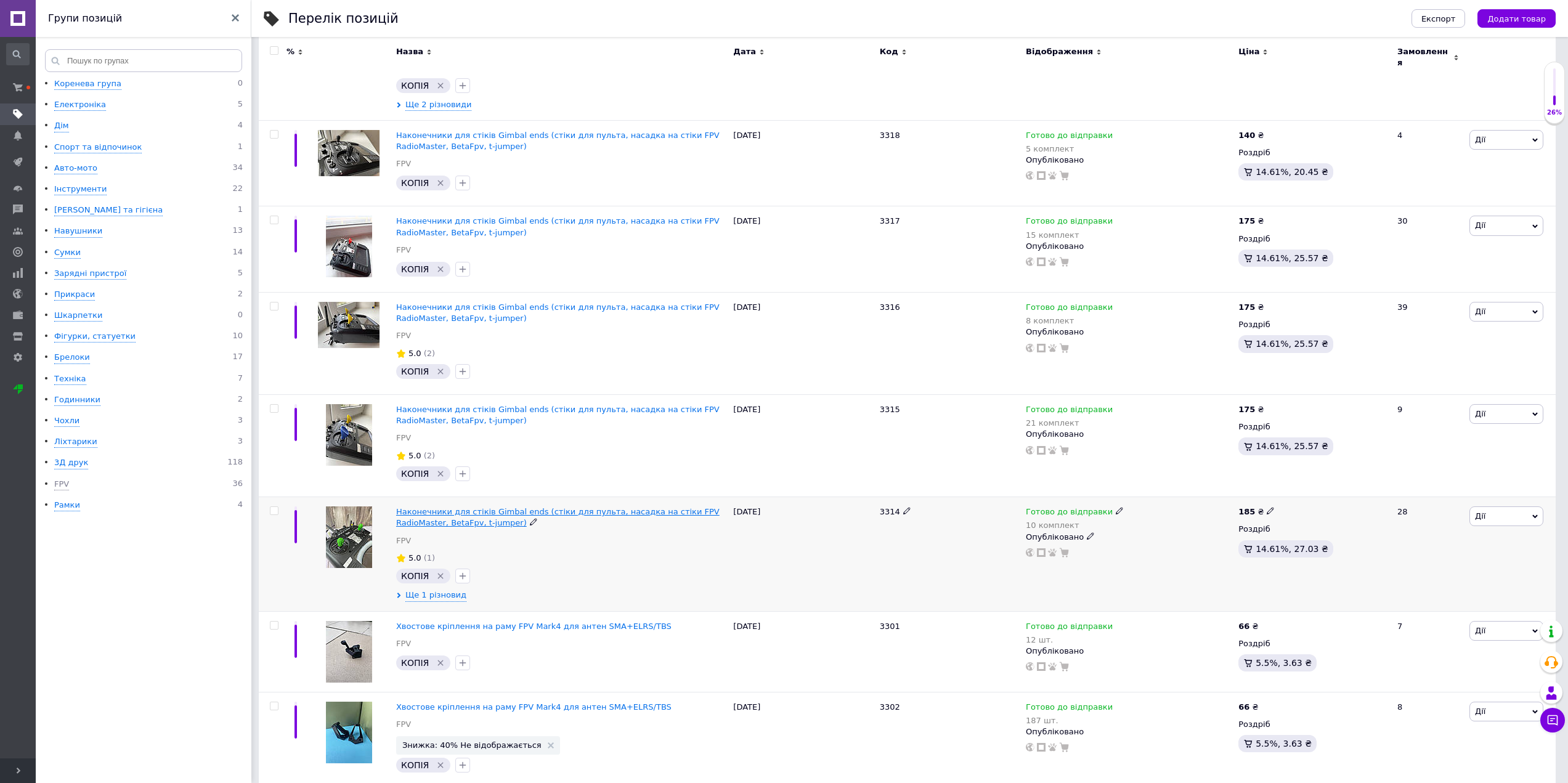
click at [530, 507] on span "Наконечники для стіків Gimbal ends (стіки для пульта, насадка на стіки FPV Radi…" at bounding box center [557, 517] width 323 height 20
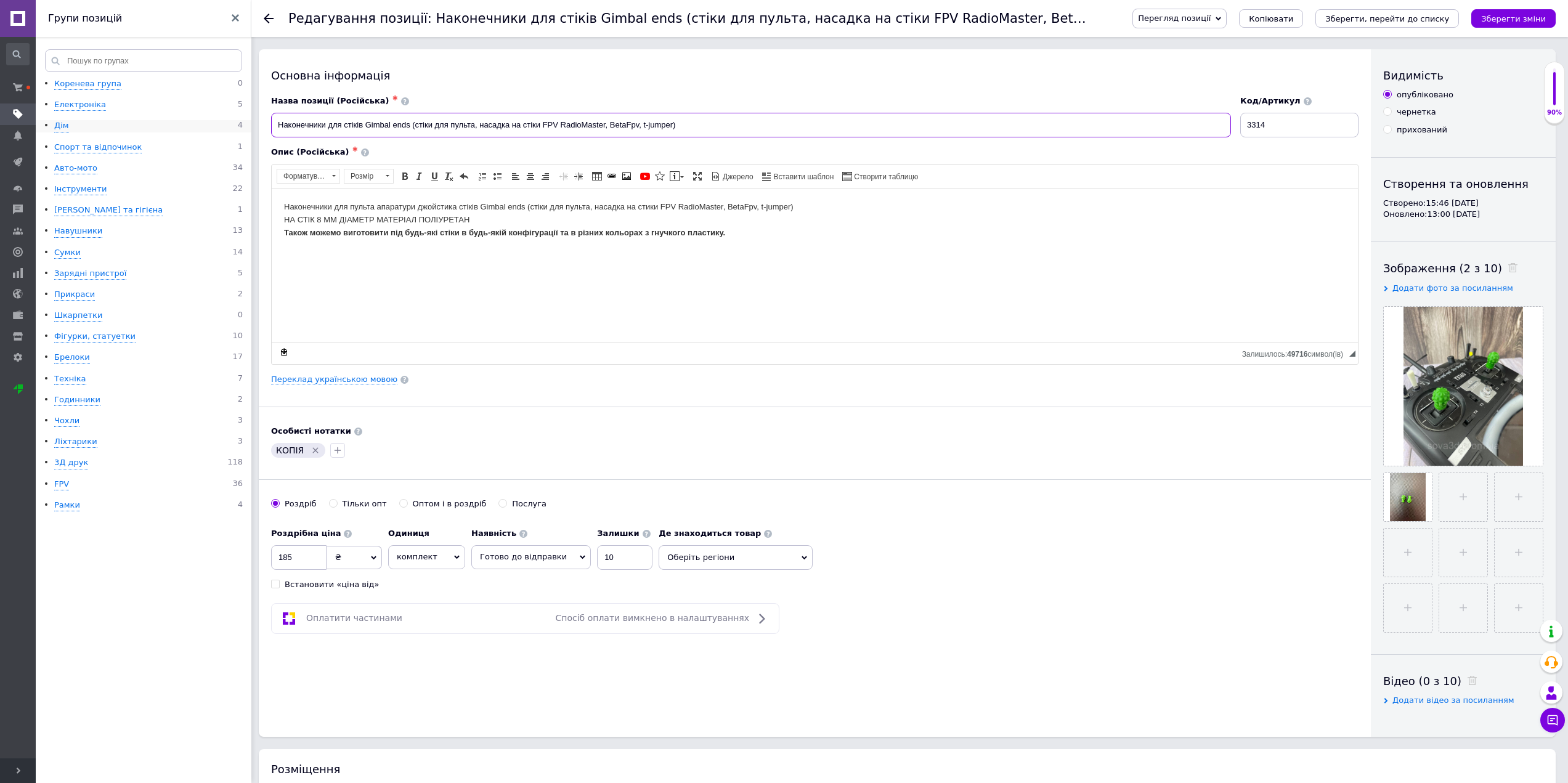
drag, startPoint x: 771, startPoint y: 120, endPoint x: 245, endPoint y: 125, distance: 526.0
click at [624, 251] on html "Наконечники для пульта апаратури джойстика стіків Gimbal ends (стіки для пульта…" at bounding box center [814, 220] width 1086 height 63
click at [17, 10] on link at bounding box center [17, 18] width 35 height 37
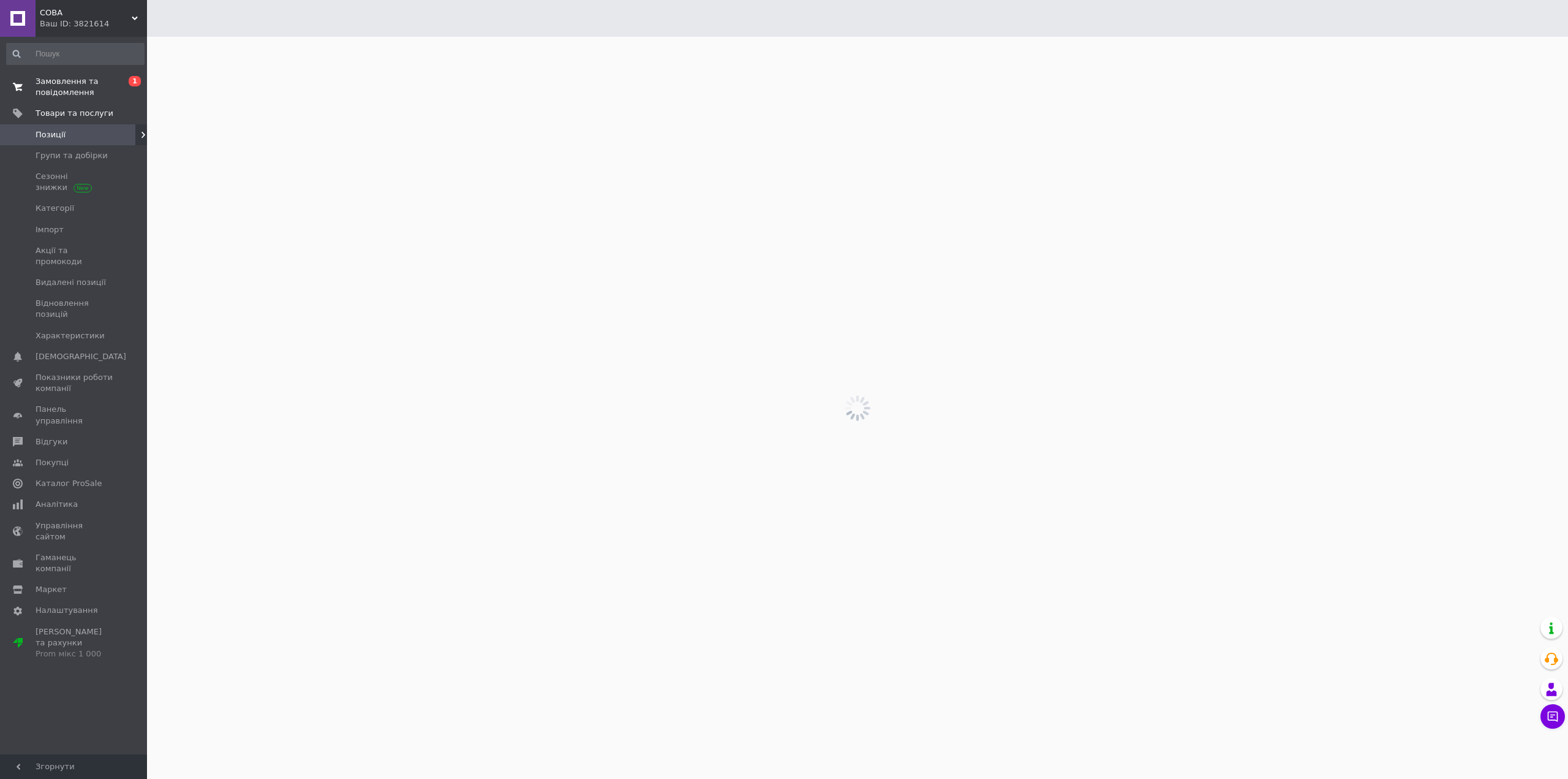
click at [68, 85] on span "Замовлення та повідомлення" at bounding box center [74, 87] width 77 height 22
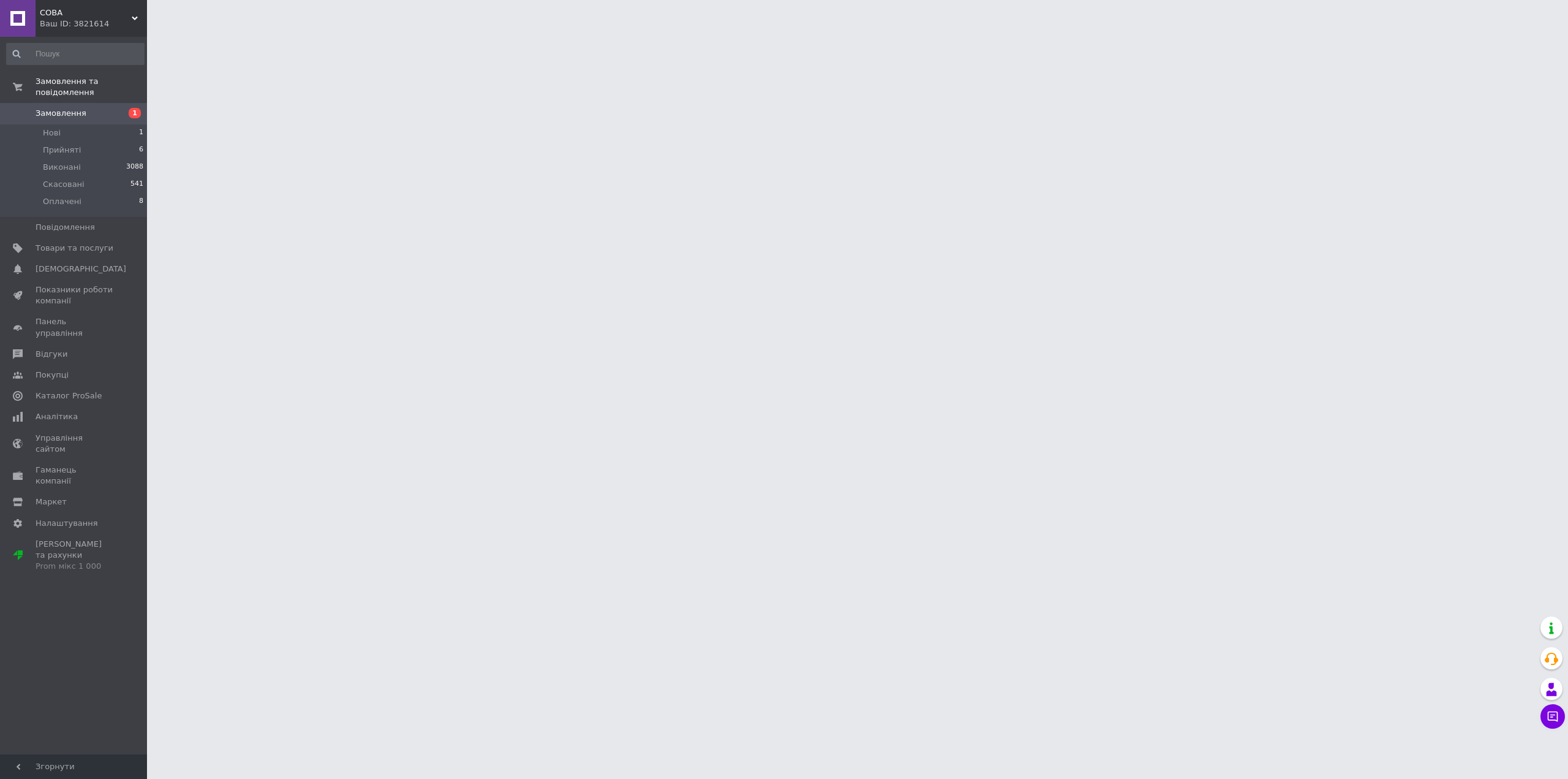
click at [60, 17] on span "СОВА" at bounding box center [85, 13] width 92 height 11
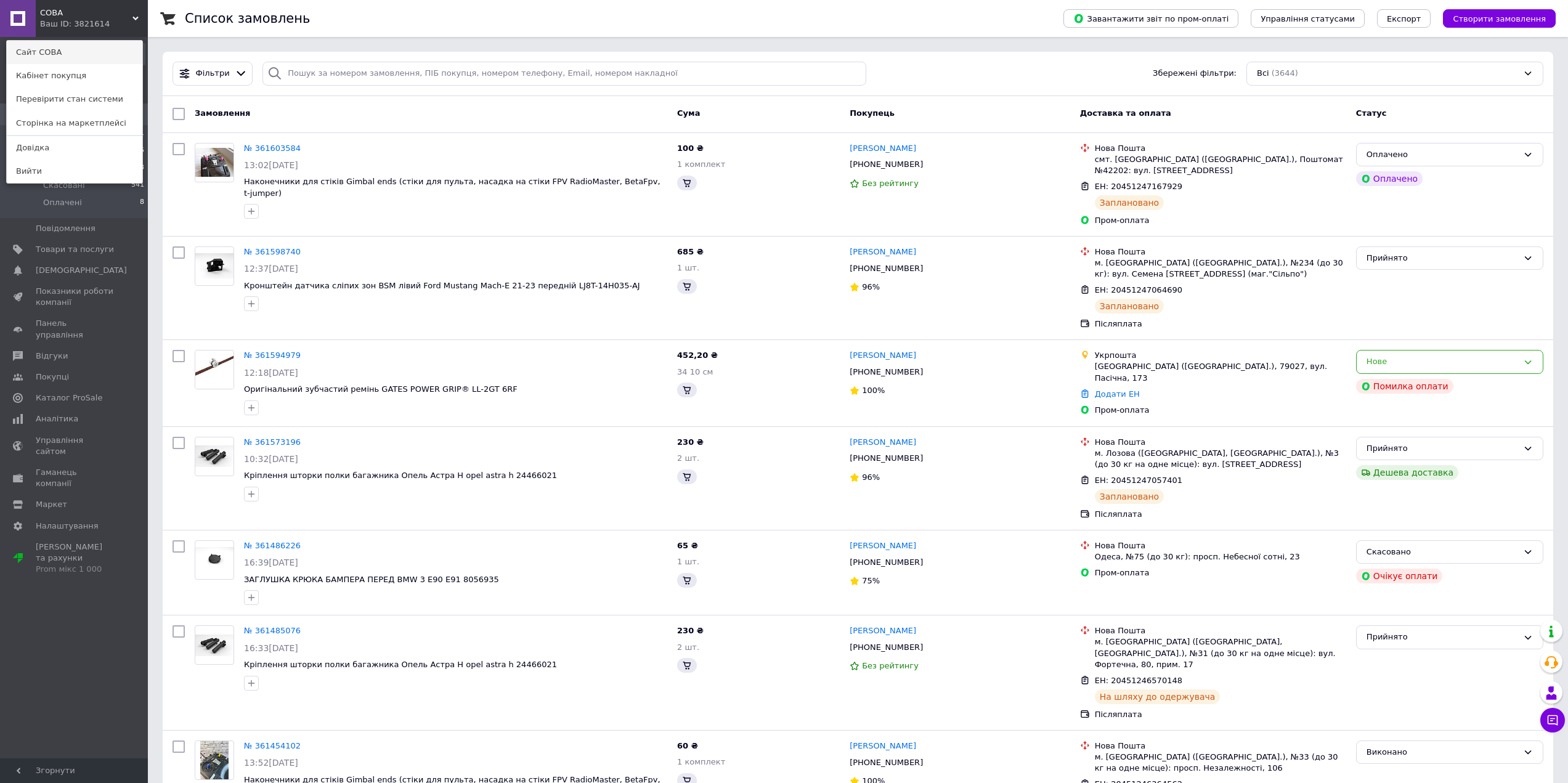
click at [57, 50] on link "Сайт СОВА" at bounding box center [75, 53] width 135 height 24
